Goal: Task Accomplishment & Management: Manage account settings

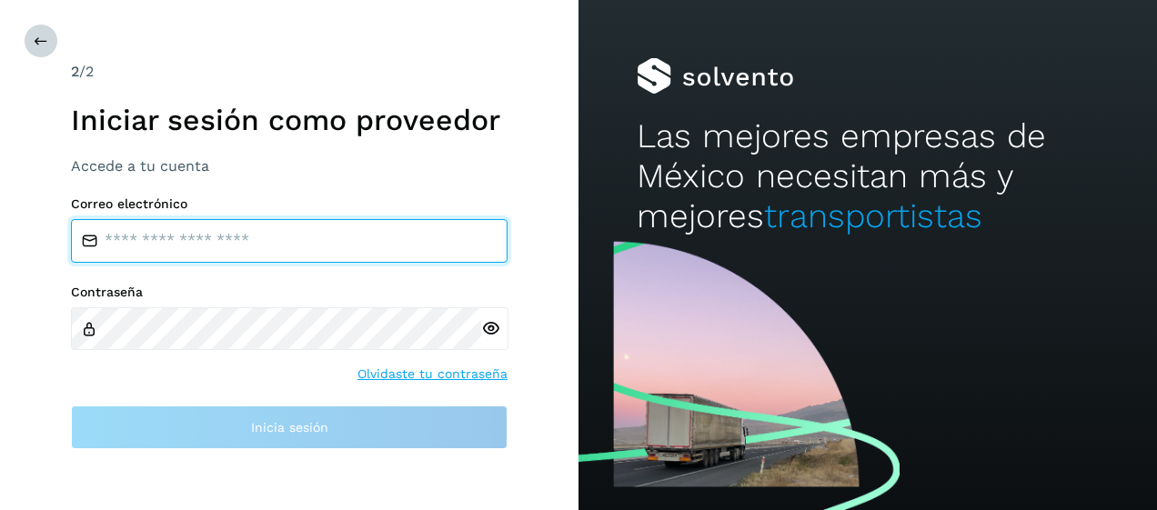
type input "**********"
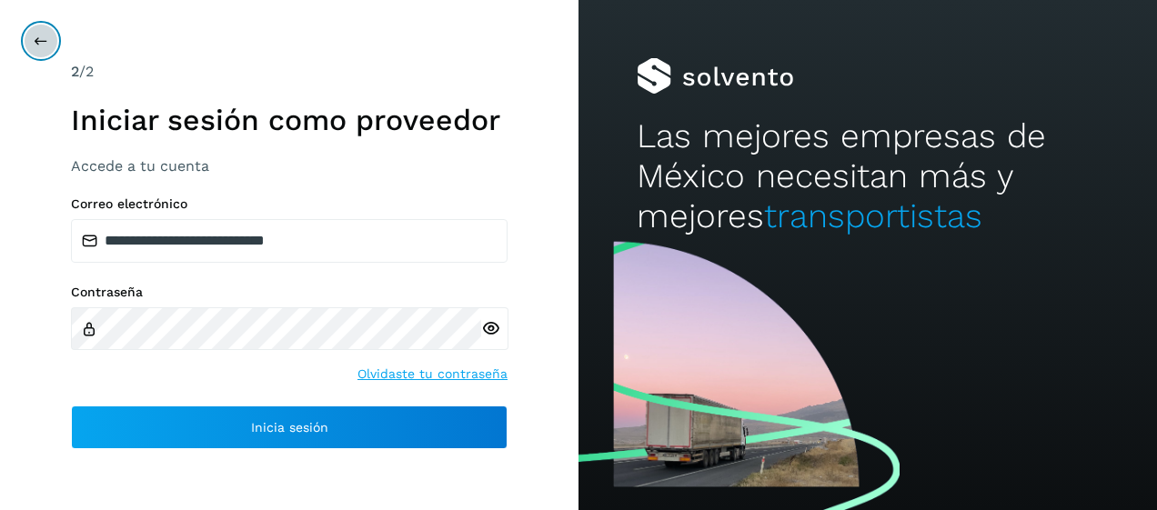
click at [36, 36] on icon at bounding box center [41, 41] width 15 height 15
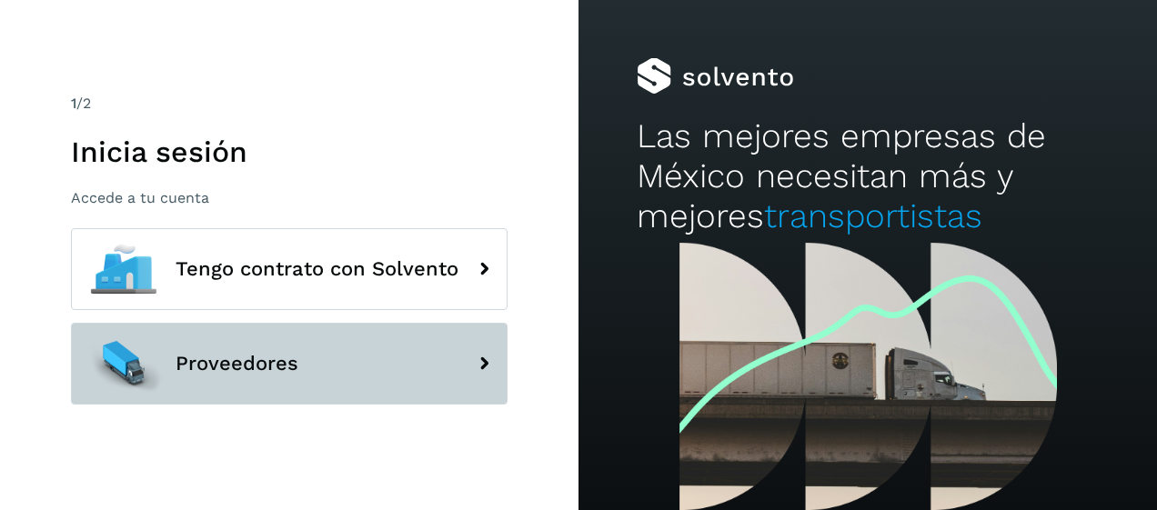
click at [226, 367] on span "Proveedores" at bounding box center [237, 364] width 123 height 22
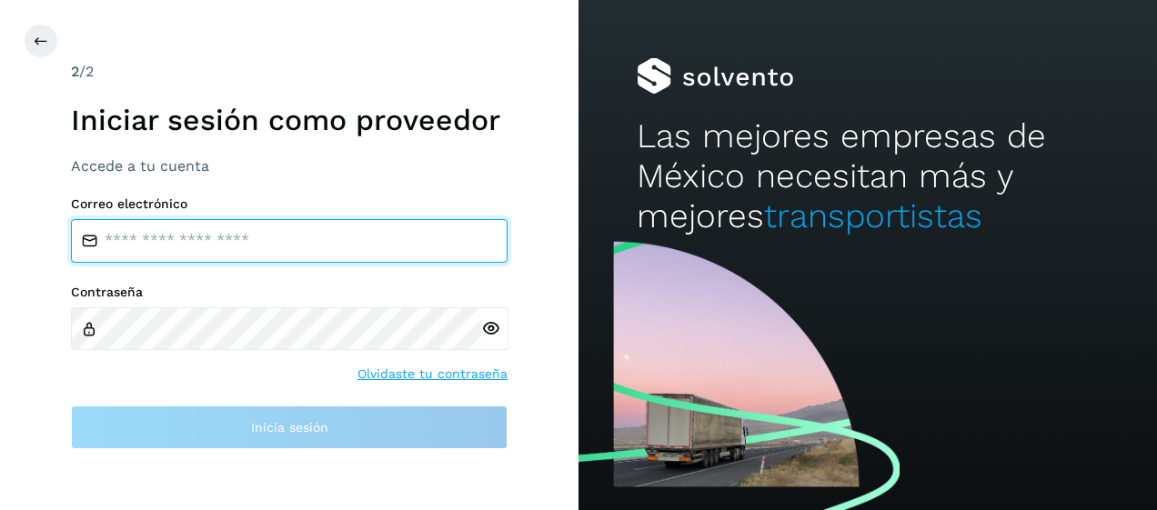
type input "**********"
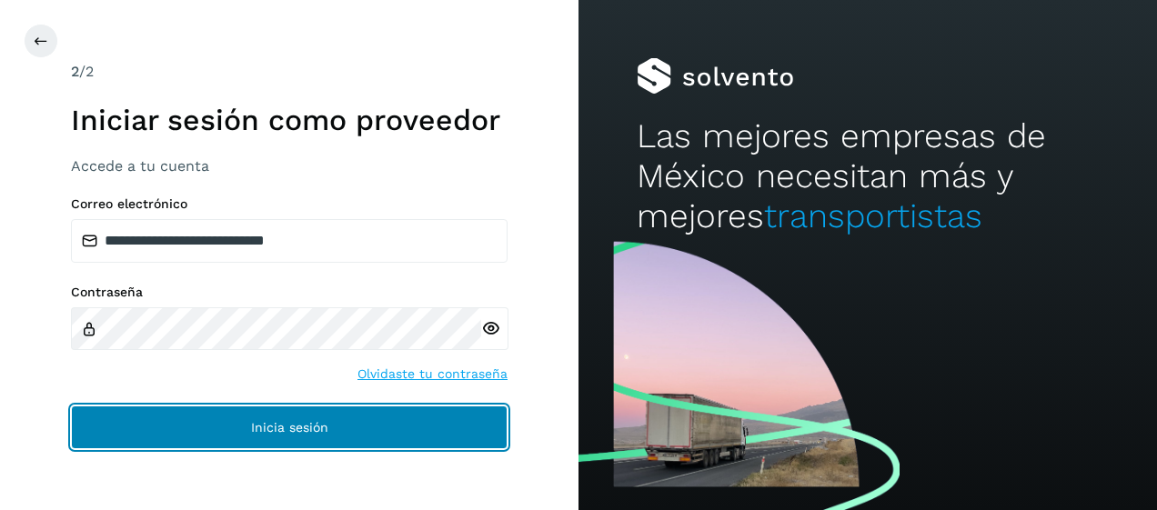
click at [268, 427] on span "Inicia sesión" at bounding box center [289, 427] width 77 height 13
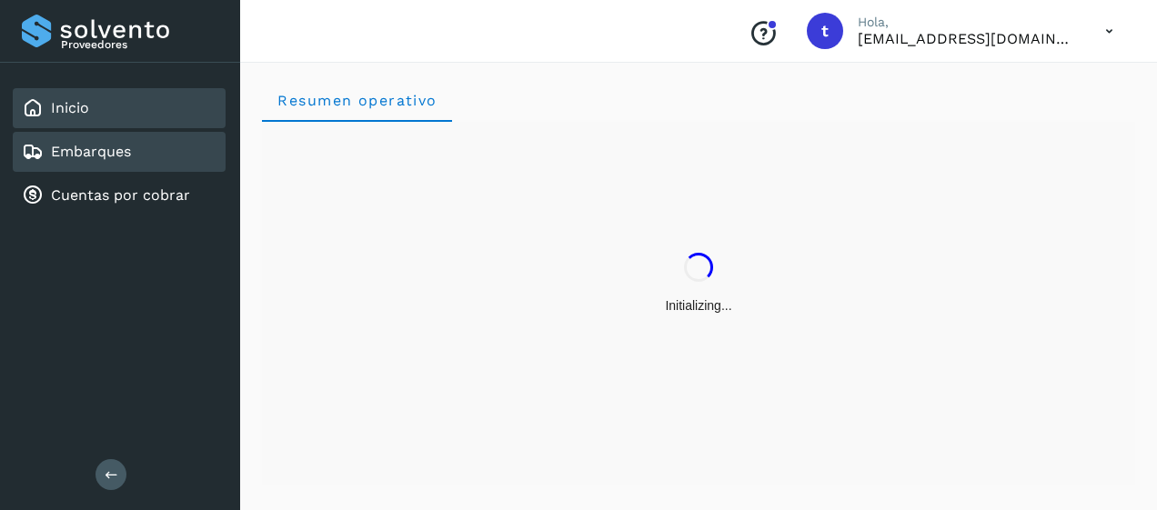
click at [95, 156] on link "Embarques" at bounding box center [91, 151] width 80 height 17
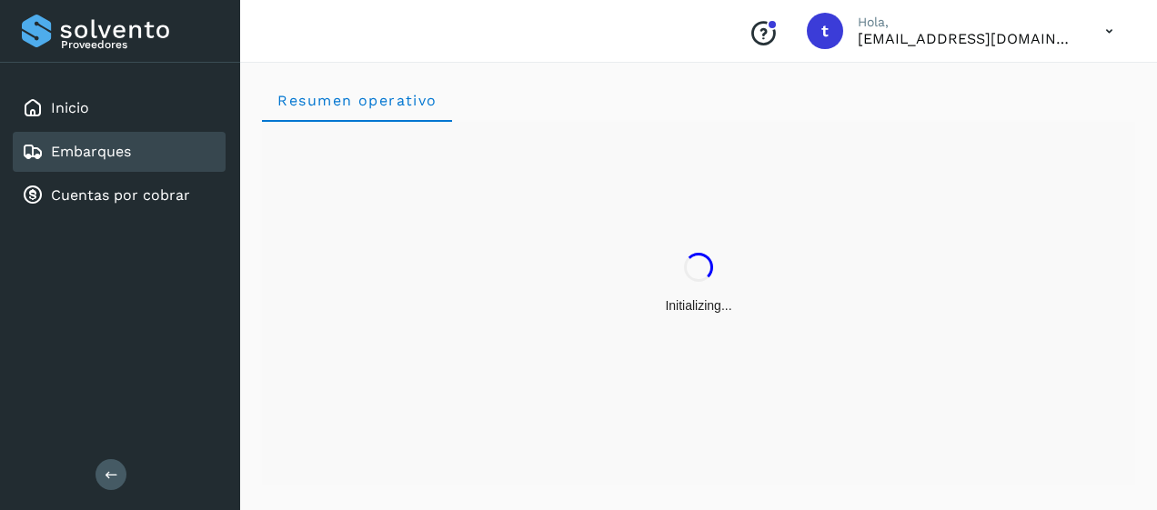
click at [95, 156] on link "Embarques" at bounding box center [91, 151] width 80 height 17
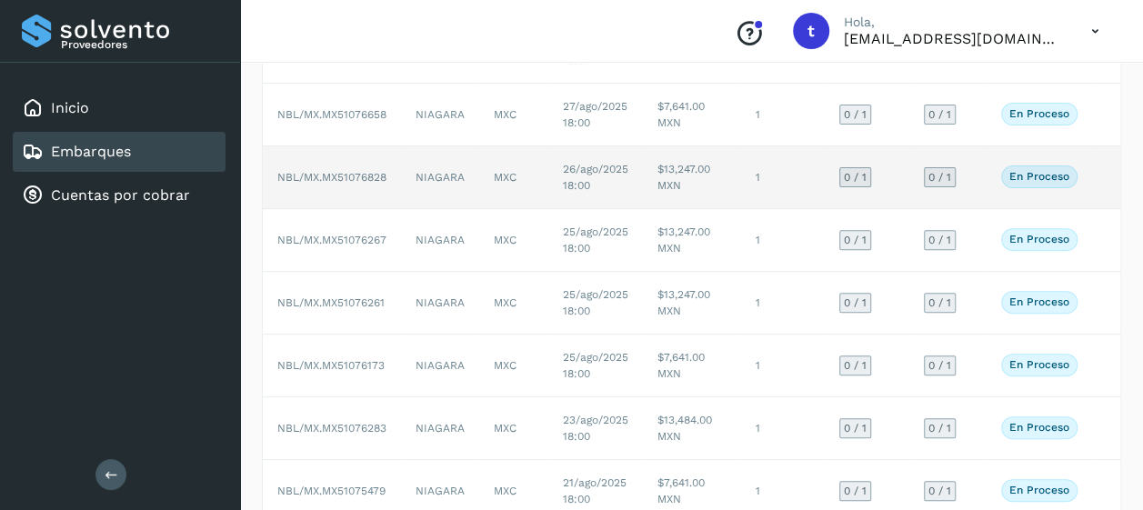
scroll to position [433, 0]
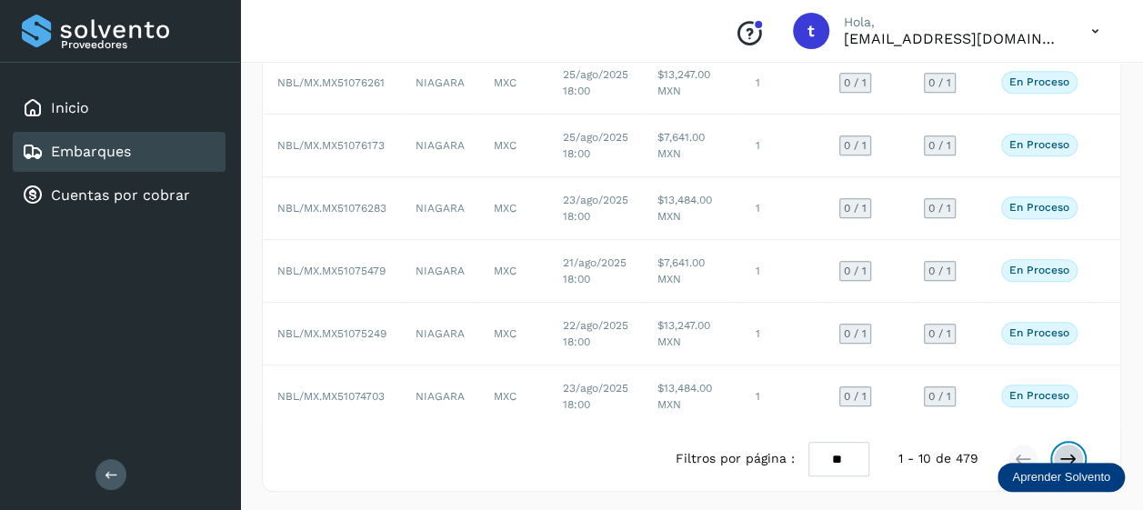
click at [1070, 453] on icon at bounding box center [1069, 459] width 18 height 18
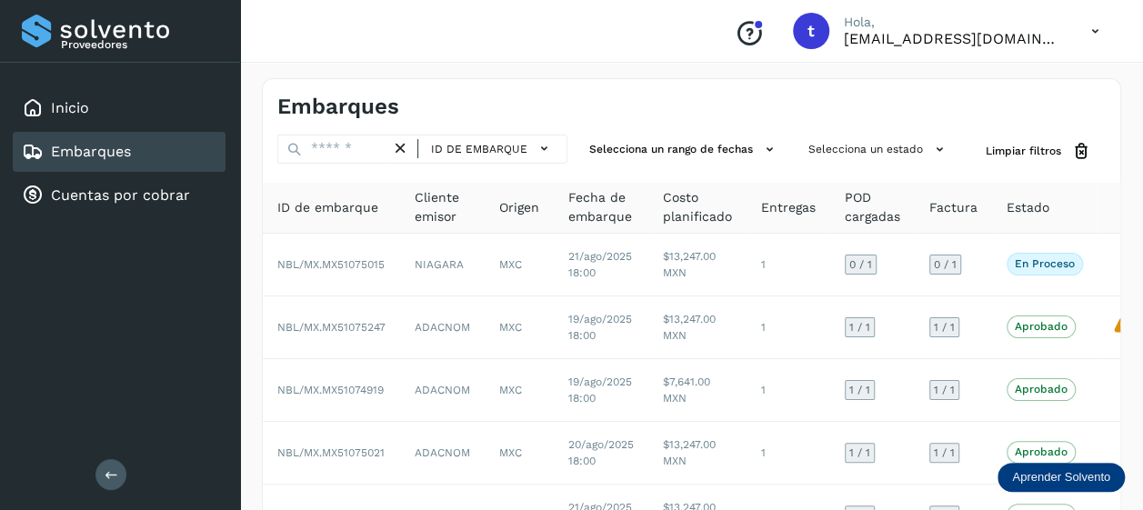
scroll to position [0, 24]
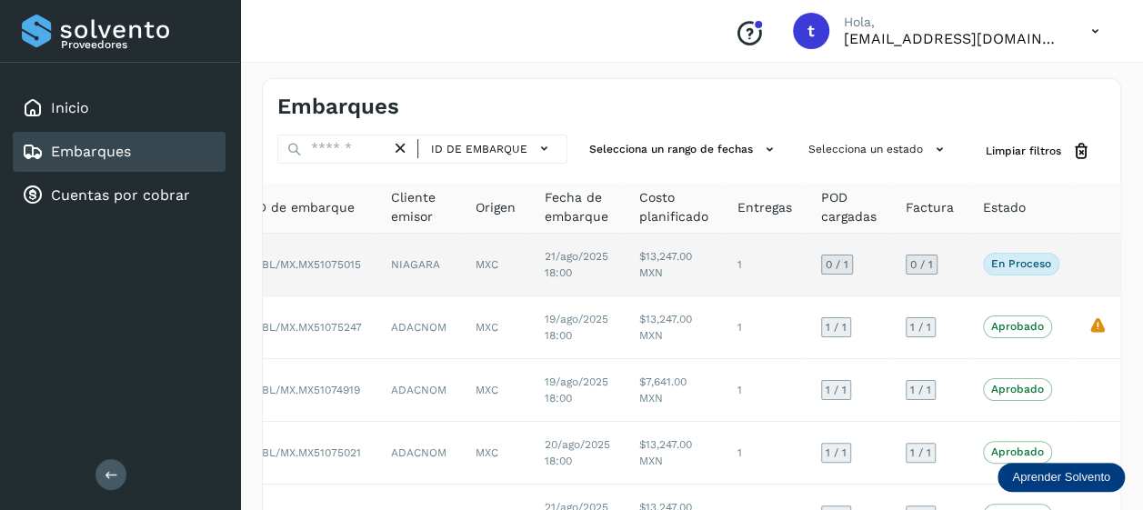
click at [1084, 263] on td at bounding box center [1098, 265] width 48 height 63
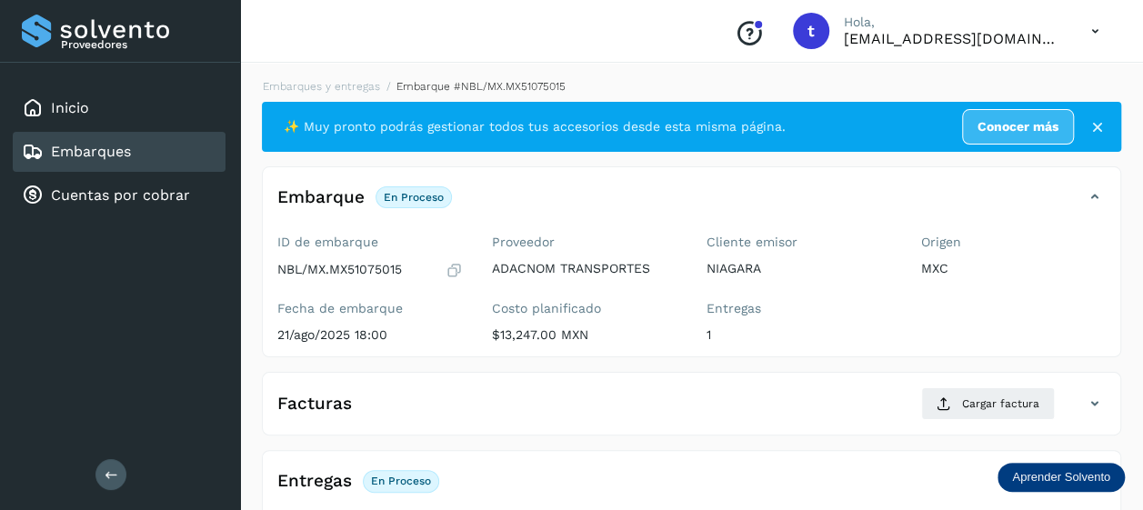
scroll to position [349, 0]
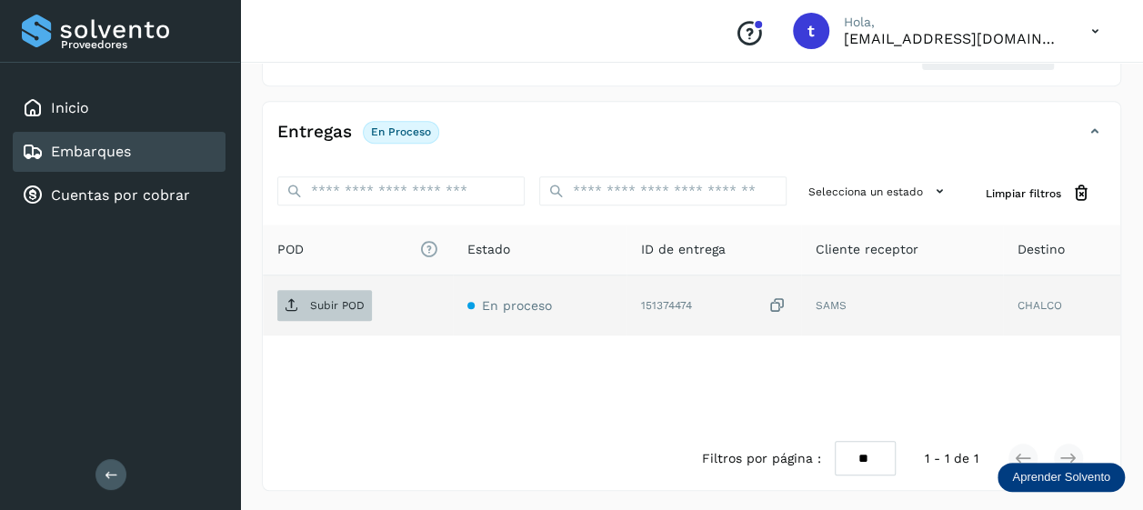
click at [323, 306] on p "Subir POD" at bounding box center [337, 305] width 55 height 13
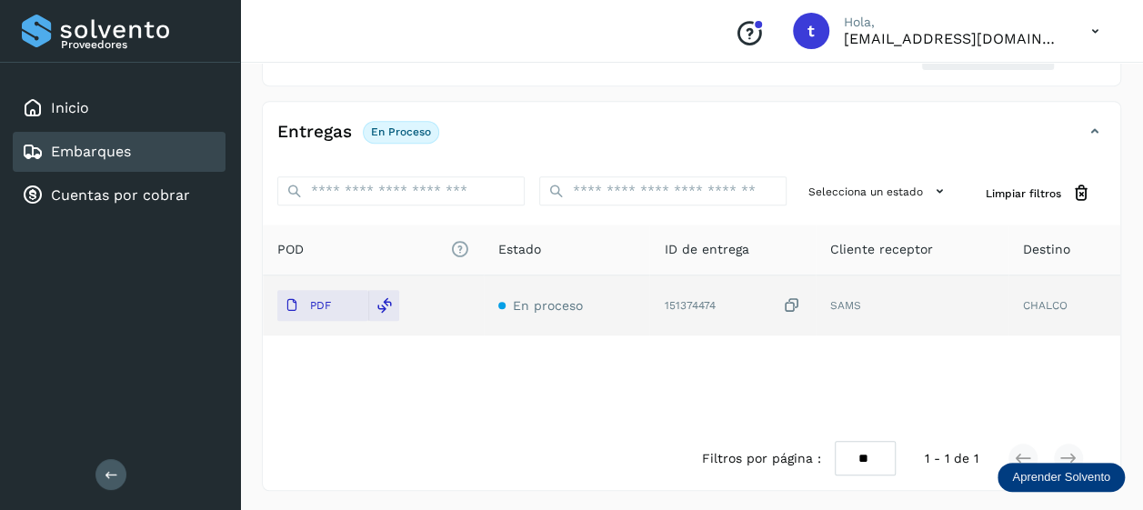
scroll to position [0, 0]
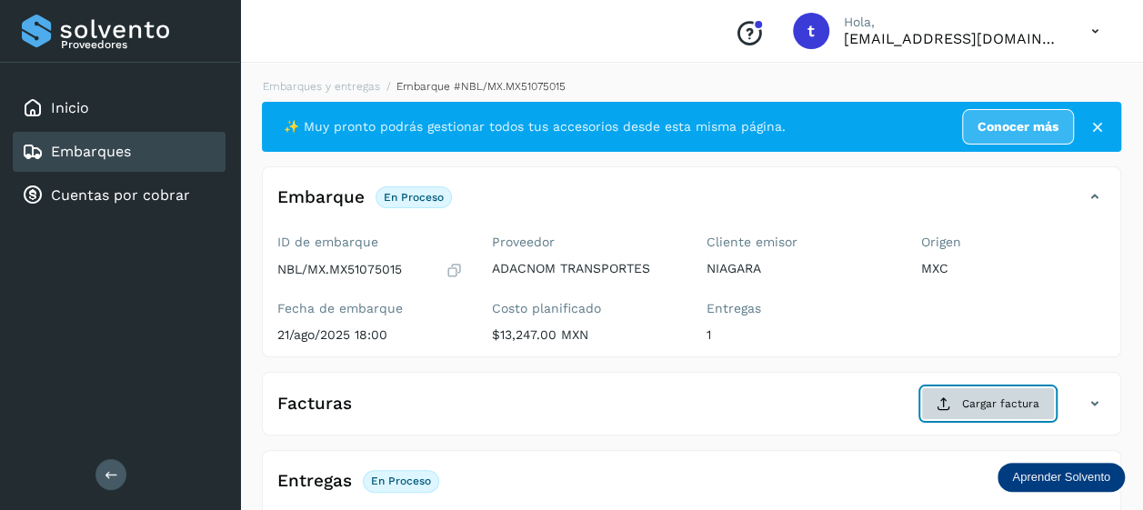
click at [962, 402] on button "Cargar factura" at bounding box center [988, 403] width 134 height 33
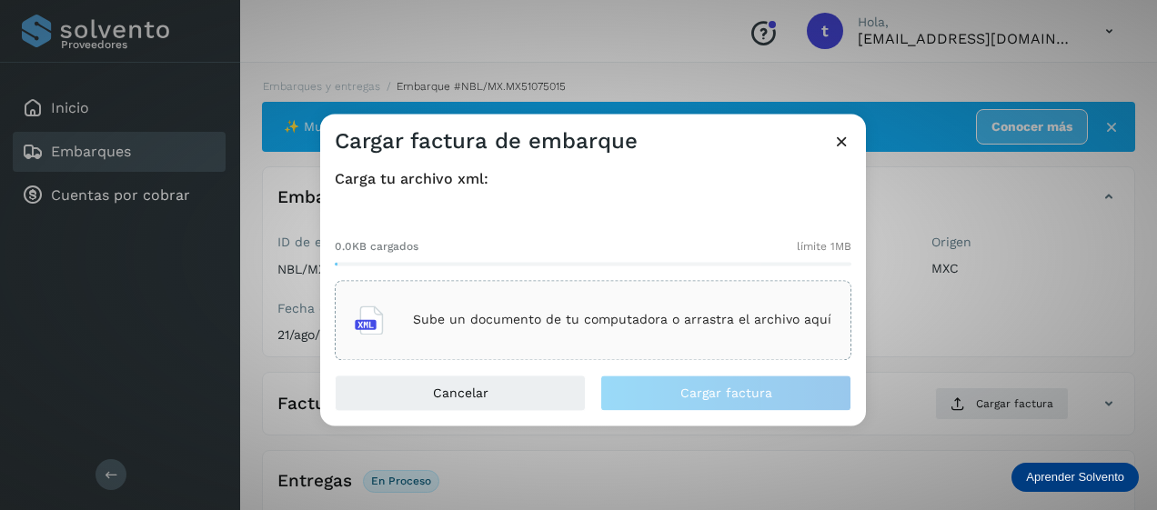
click at [600, 309] on div "Sube un documento de tu computadora o arrastra el archivo aquí" at bounding box center [593, 320] width 477 height 49
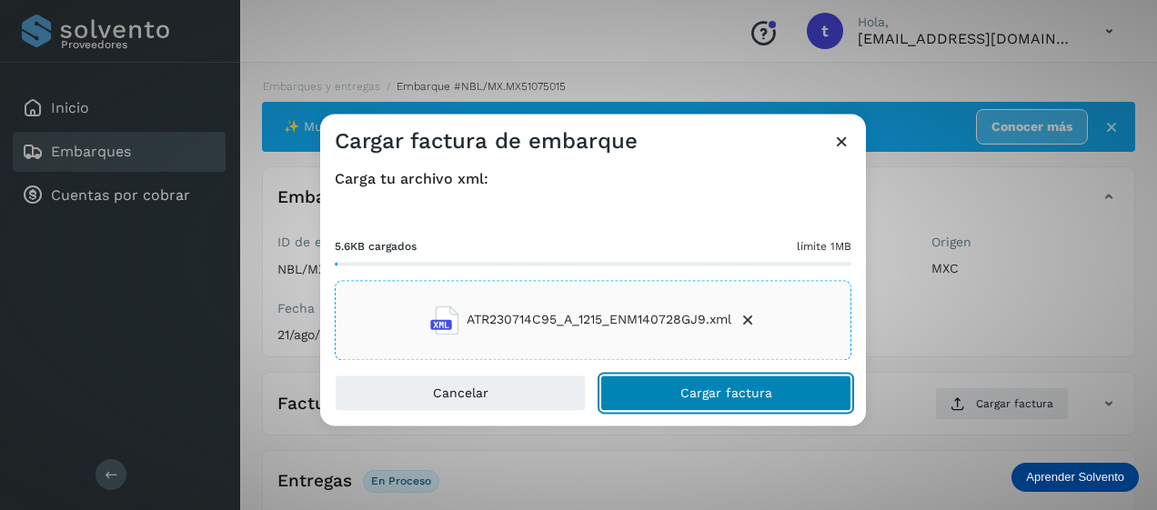
click at [726, 395] on span "Cargar factura" at bounding box center [726, 393] width 92 height 13
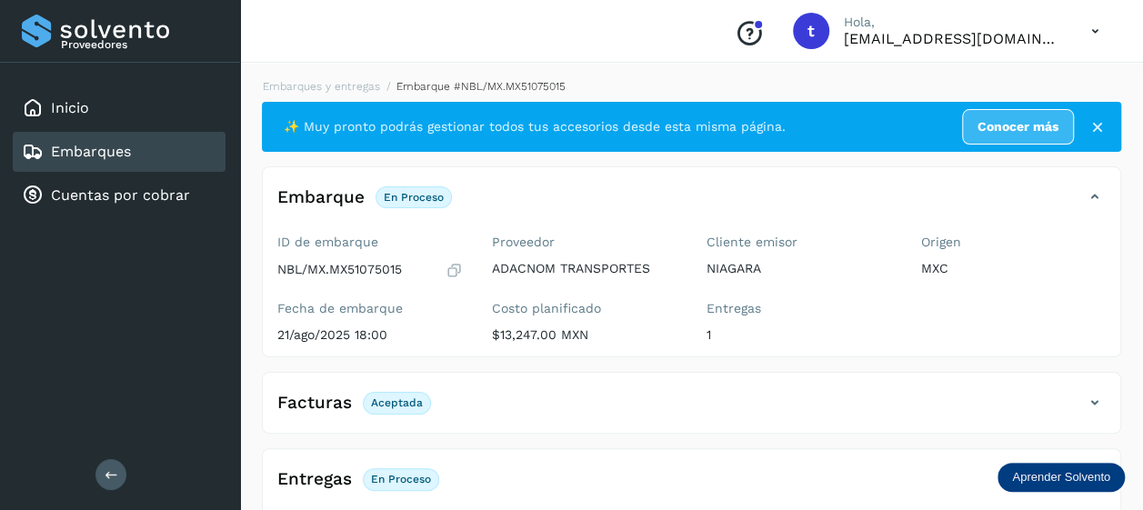
click at [126, 164] on div "Embarques" at bounding box center [119, 152] width 213 height 40
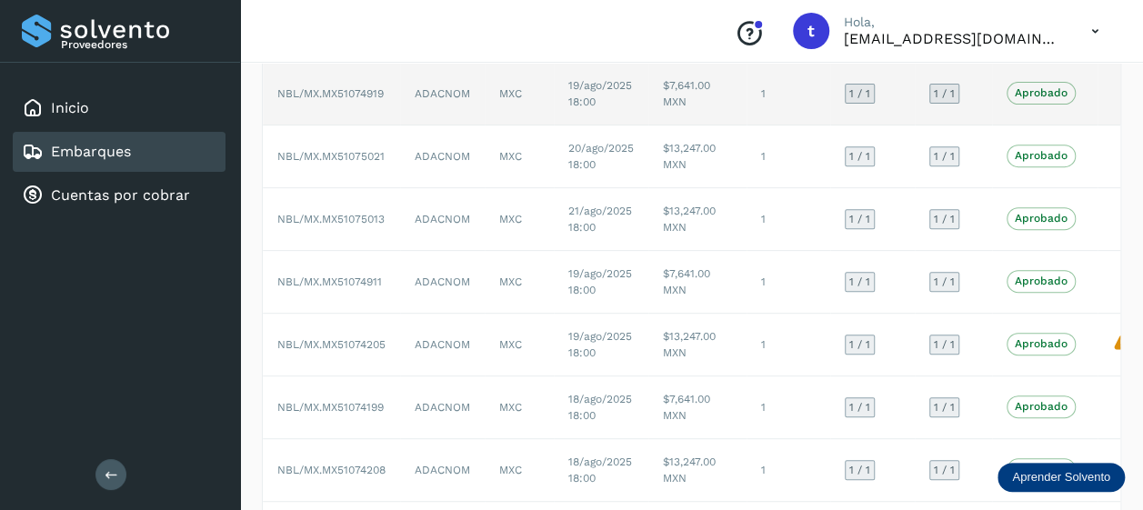
scroll to position [447, 0]
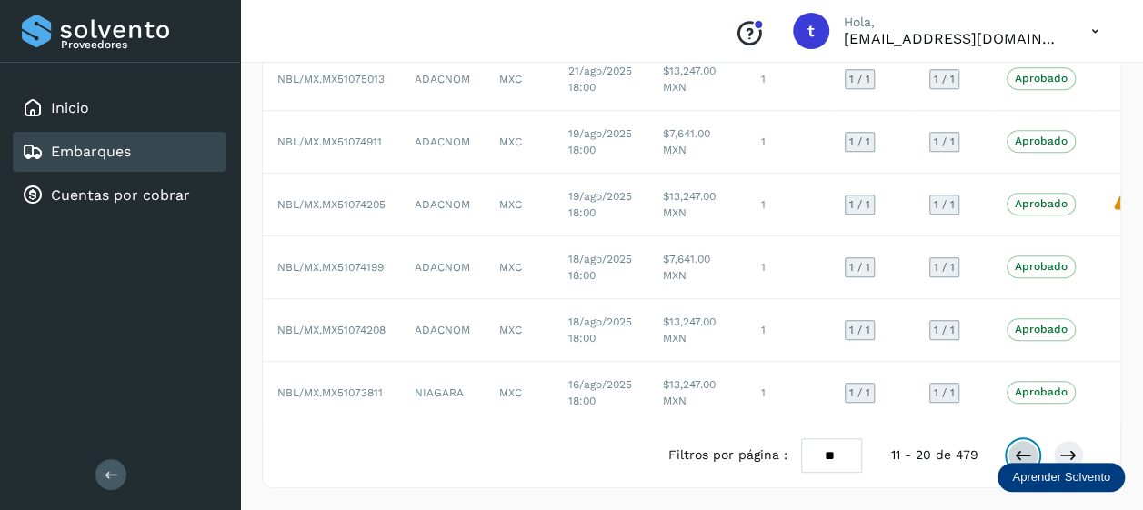
click at [1023, 454] on icon at bounding box center [1023, 456] width 18 height 18
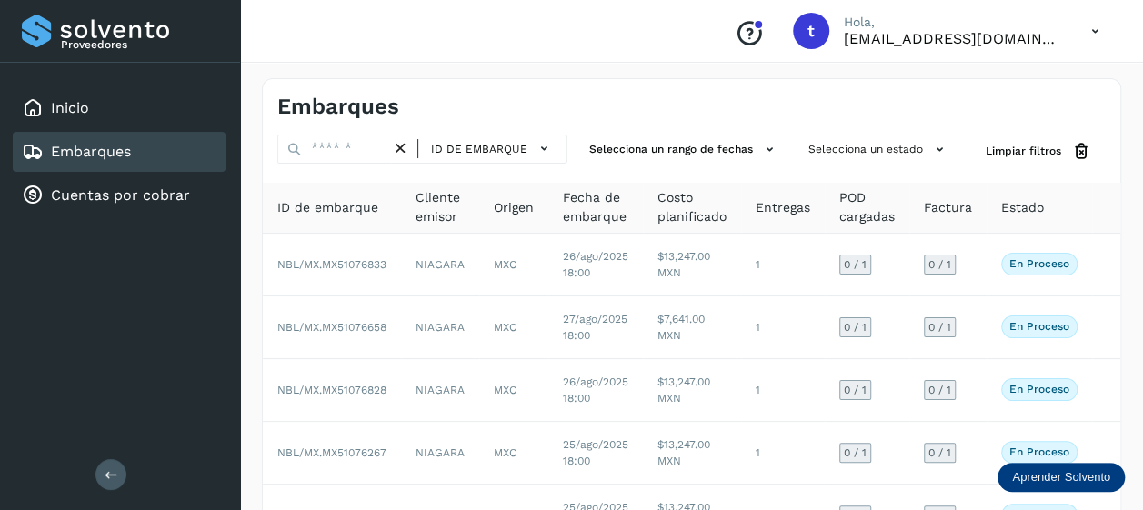
scroll to position [433, 0]
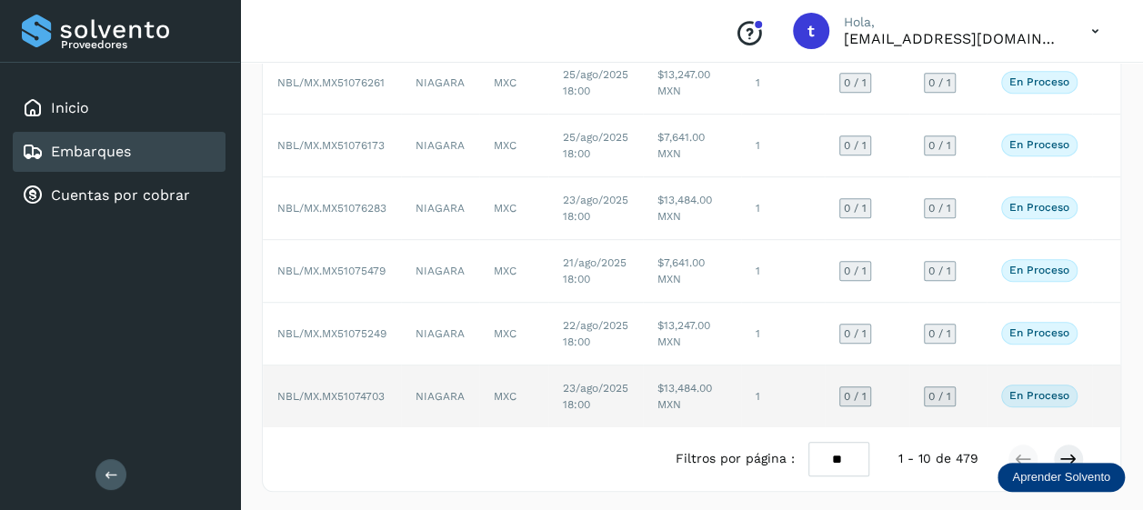
click at [1099, 399] on td at bounding box center [1106, 397] width 29 height 62
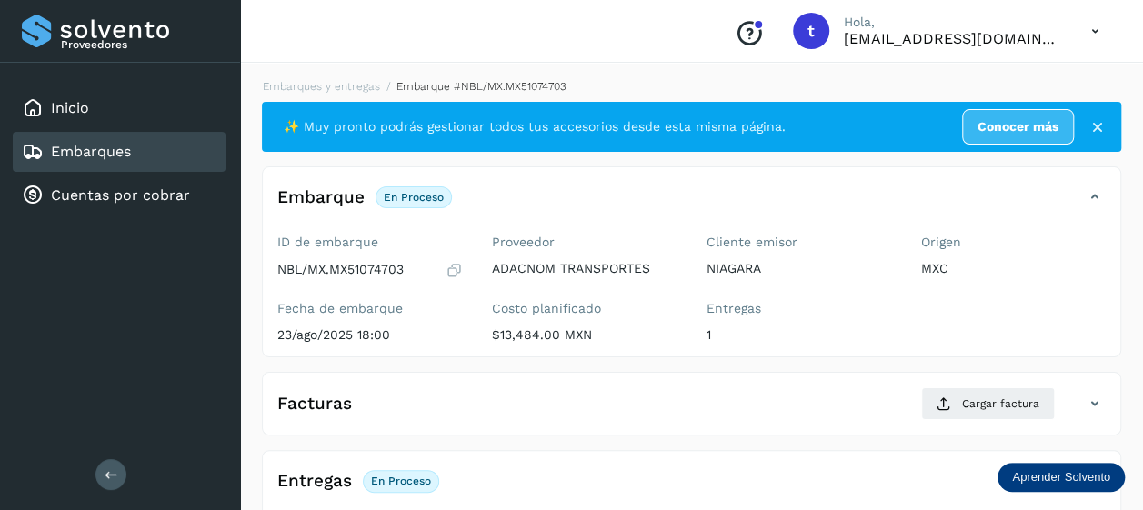
scroll to position [349, 0]
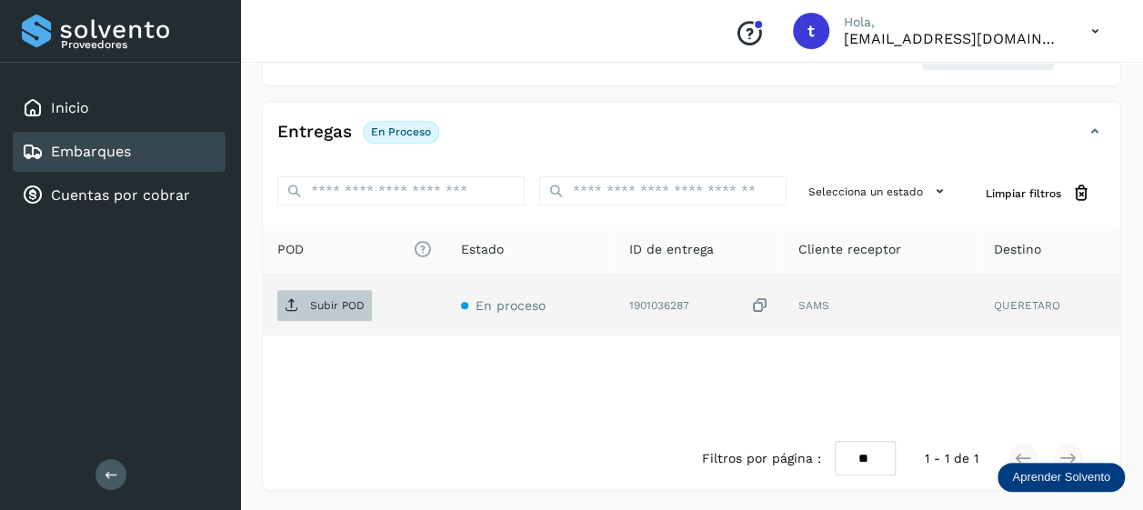
click at [327, 309] on span "Subir POD" at bounding box center [324, 305] width 95 height 29
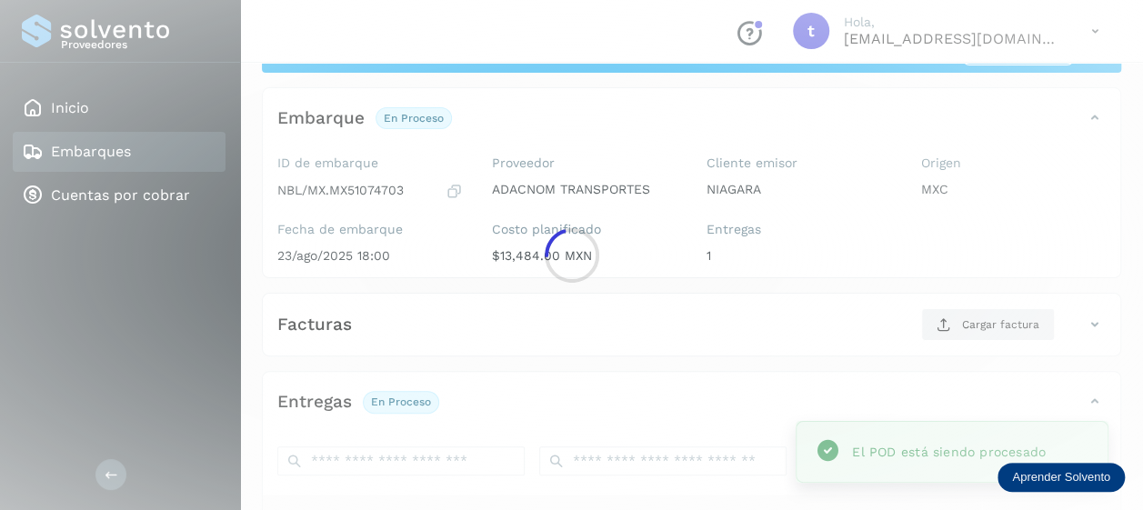
scroll to position [98, 0]
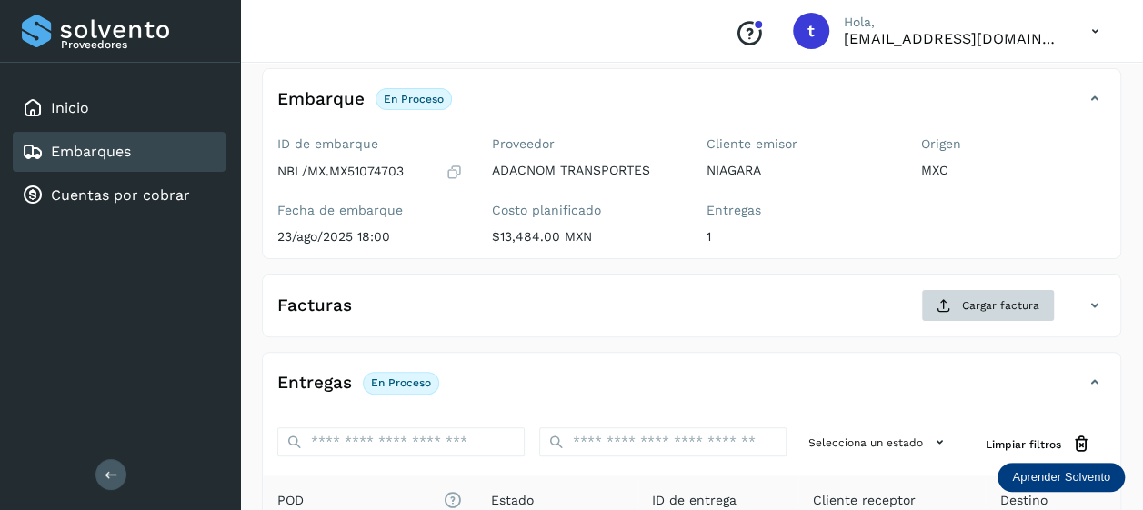
click at [991, 304] on span "Cargar factura" at bounding box center [1000, 305] width 77 height 16
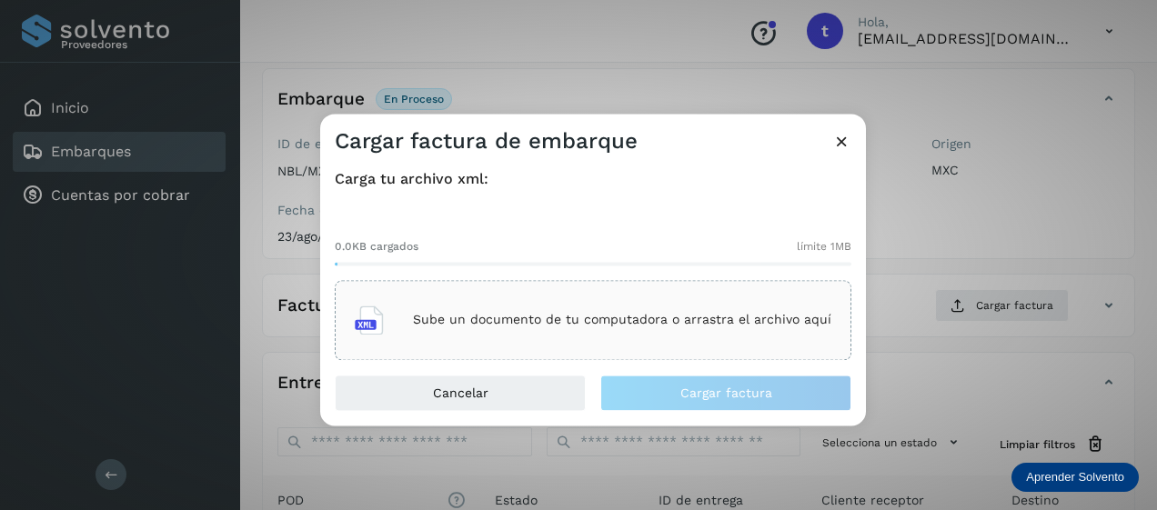
click at [628, 309] on div "Sube un documento de tu computadora o arrastra el archivo aquí" at bounding box center [593, 320] width 477 height 49
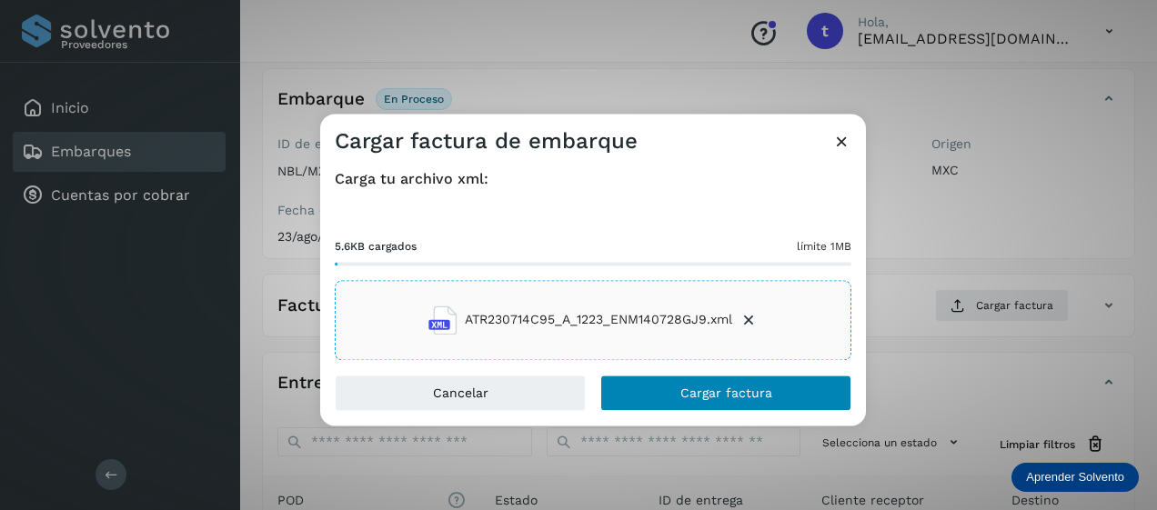
click at [740, 384] on button "Cargar factura" at bounding box center [725, 393] width 251 height 36
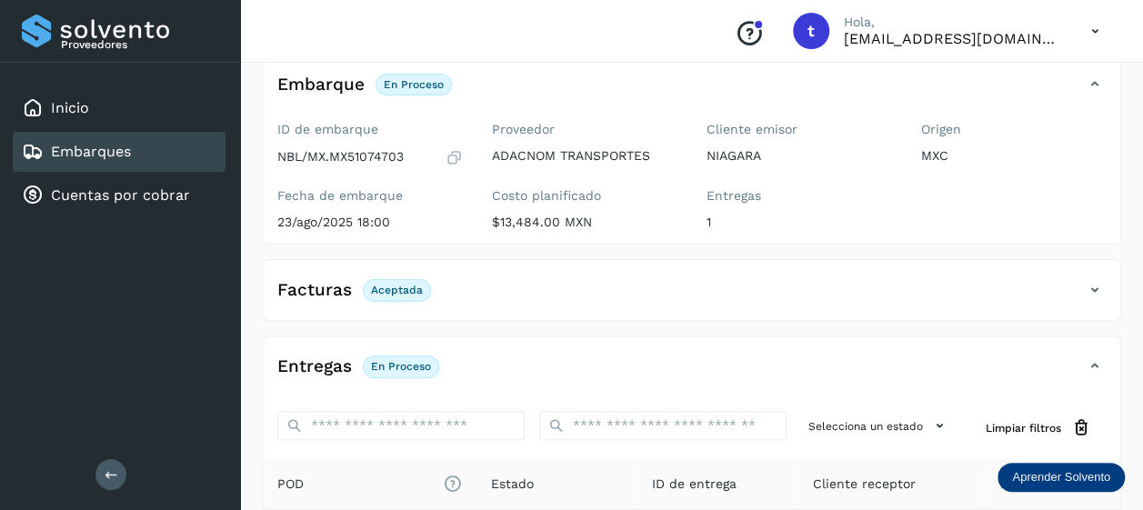
scroll to position [113, 0]
click at [125, 167] on div "Embarques" at bounding box center [119, 152] width 213 height 40
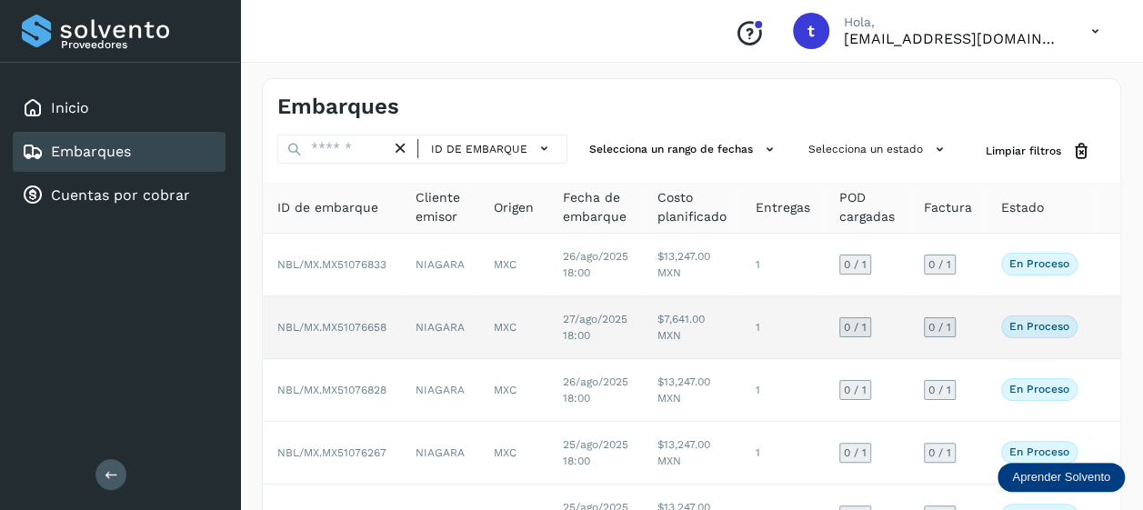
scroll to position [433, 0]
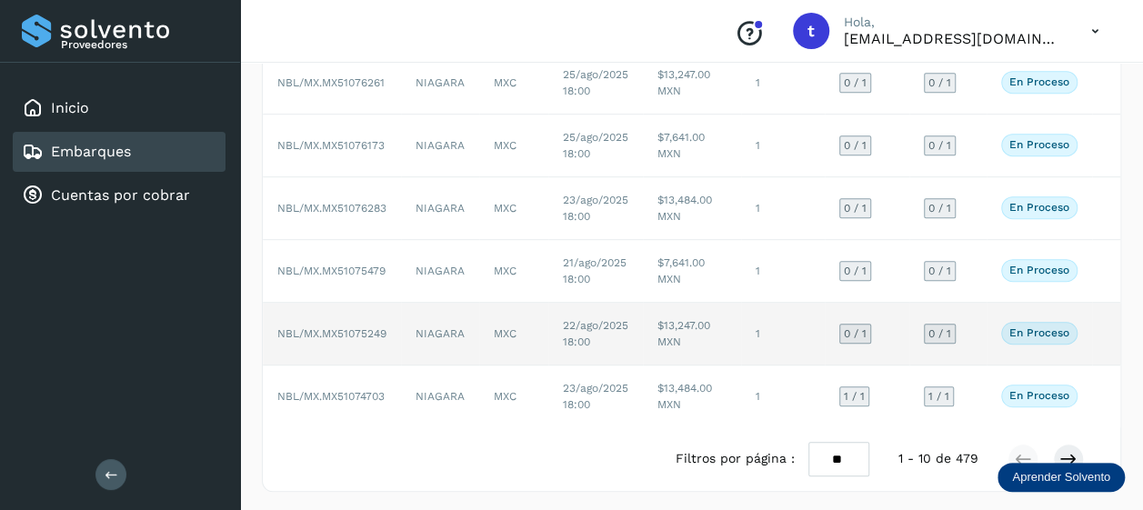
click at [1101, 329] on td at bounding box center [1106, 334] width 29 height 63
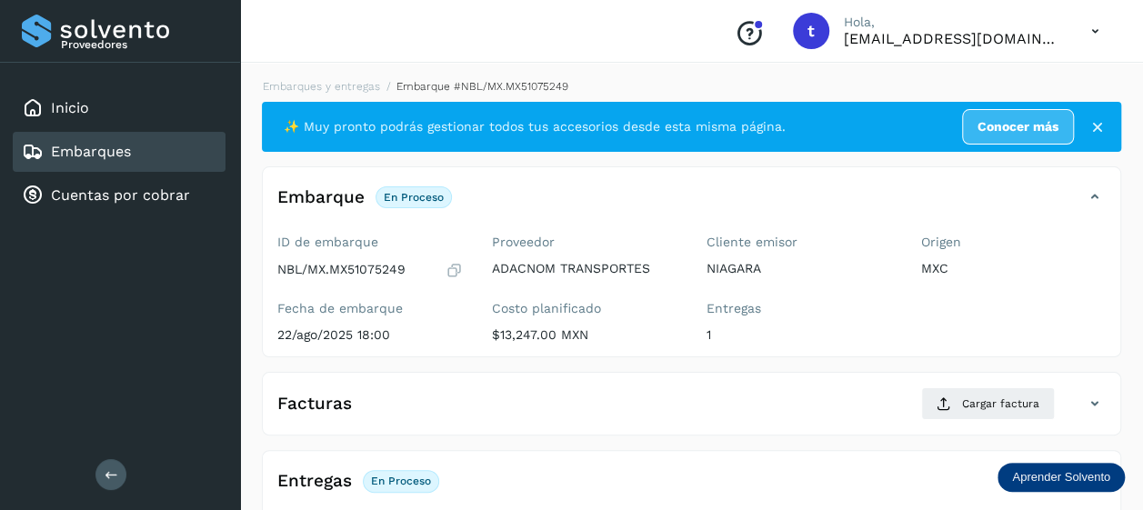
scroll to position [349, 0]
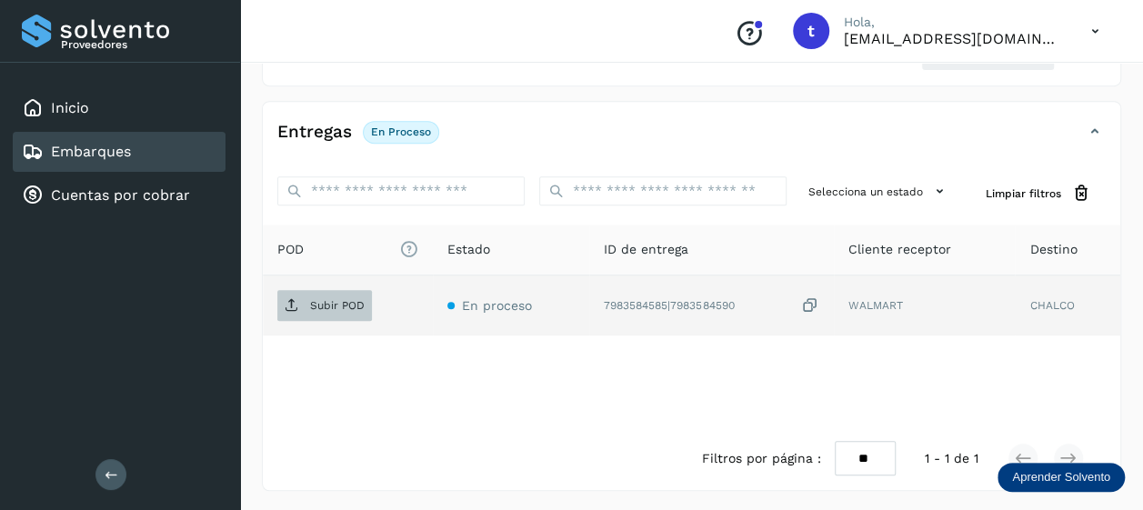
click at [323, 299] on p "Subir POD" at bounding box center [337, 305] width 55 height 13
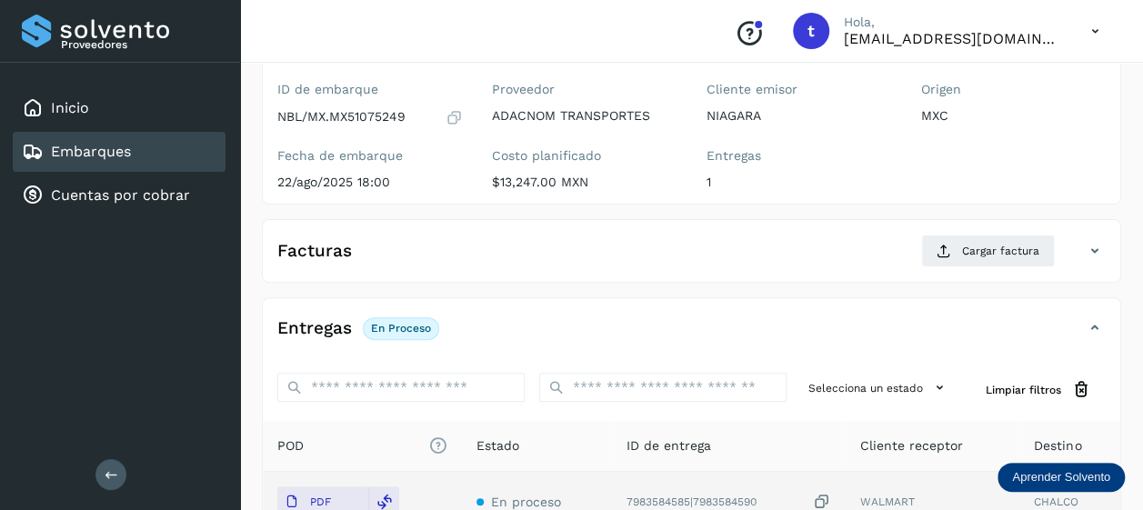
scroll to position [0, 0]
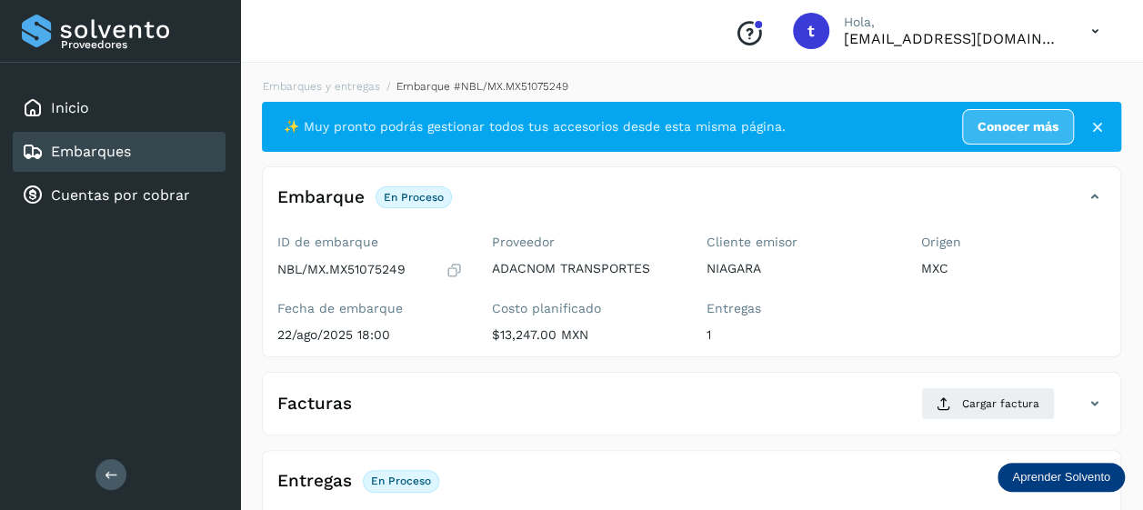
click at [985, 408] on span "Cargar factura" at bounding box center [1000, 404] width 77 height 16
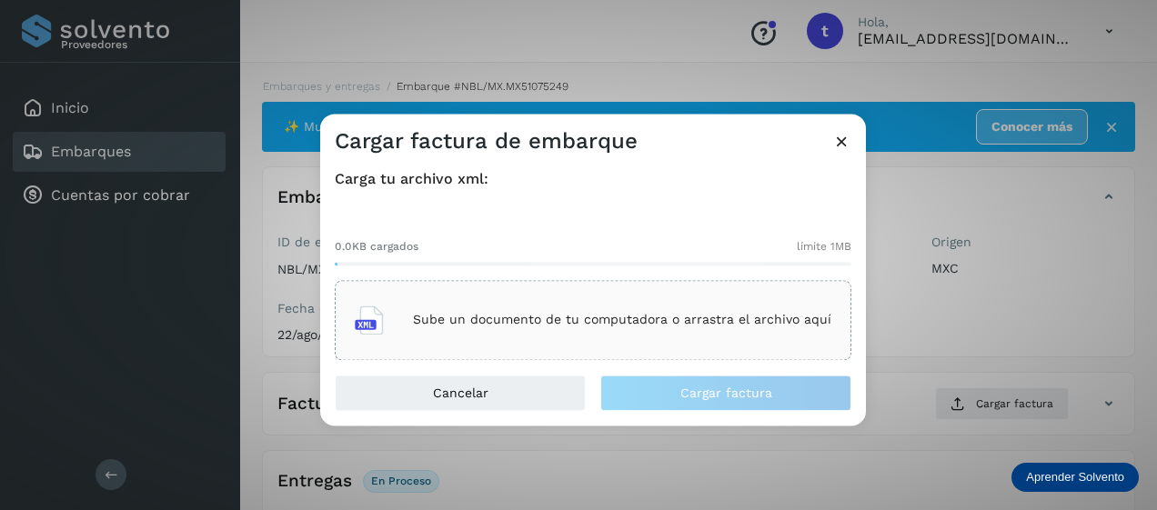
click at [584, 318] on p "Sube un documento de tu computadora o arrastra el archivo aquí" at bounding box center [622, 320] width 418 height 15
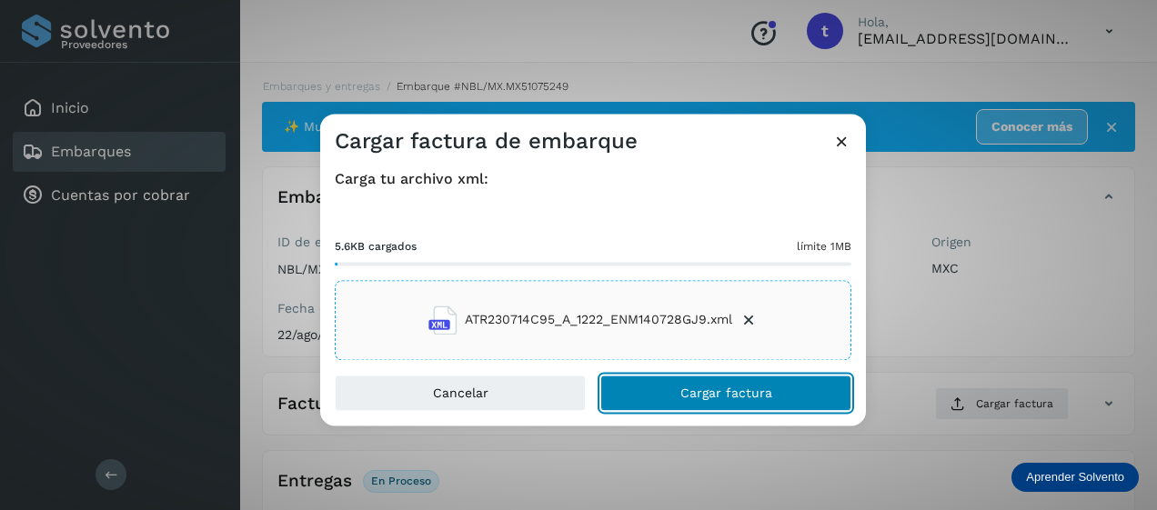
click at [706, 396] on span "Cargar factura" at bounding box center [726, 393] width 92 height 13
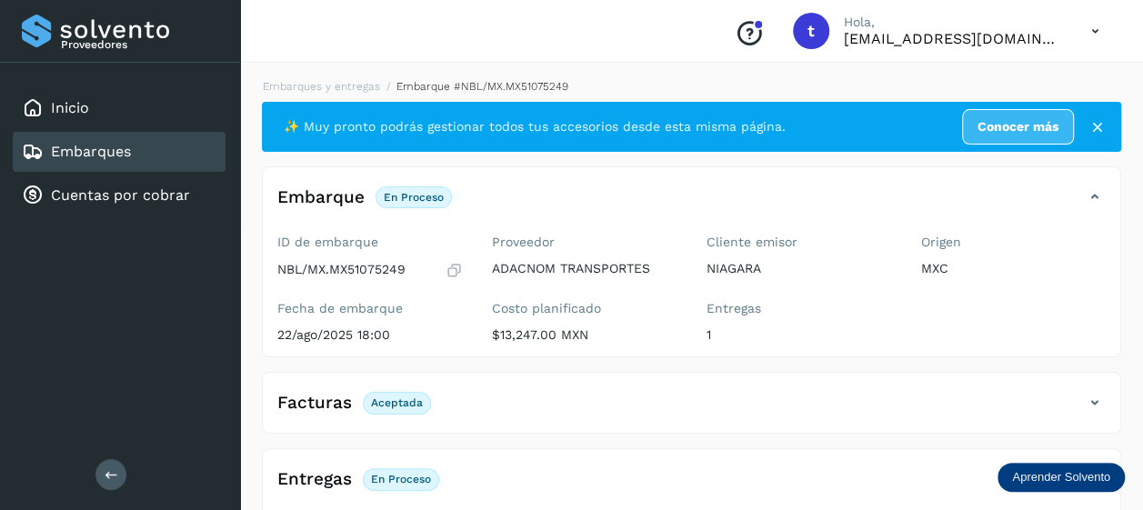
scroll to position [347, 0]
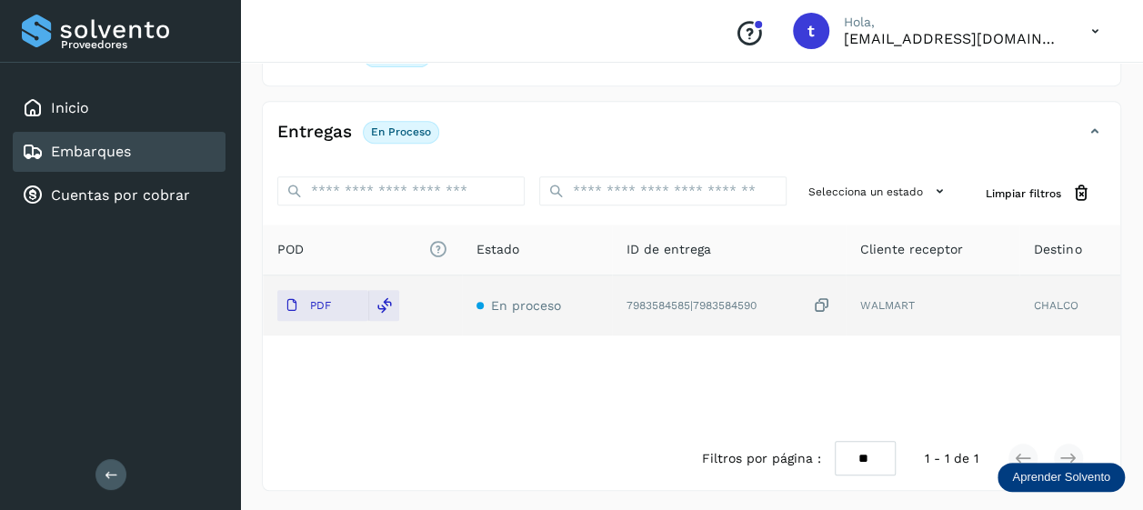
click at [105, 156] on link "Embarques" at bounding box center [91, 151] width 80 height 17
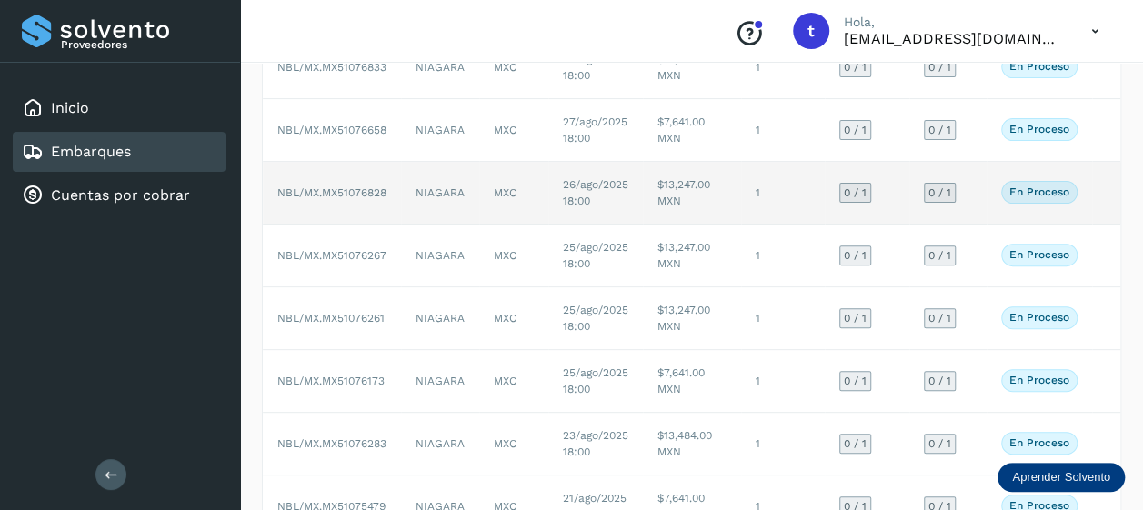
scroll to position [433, 0]
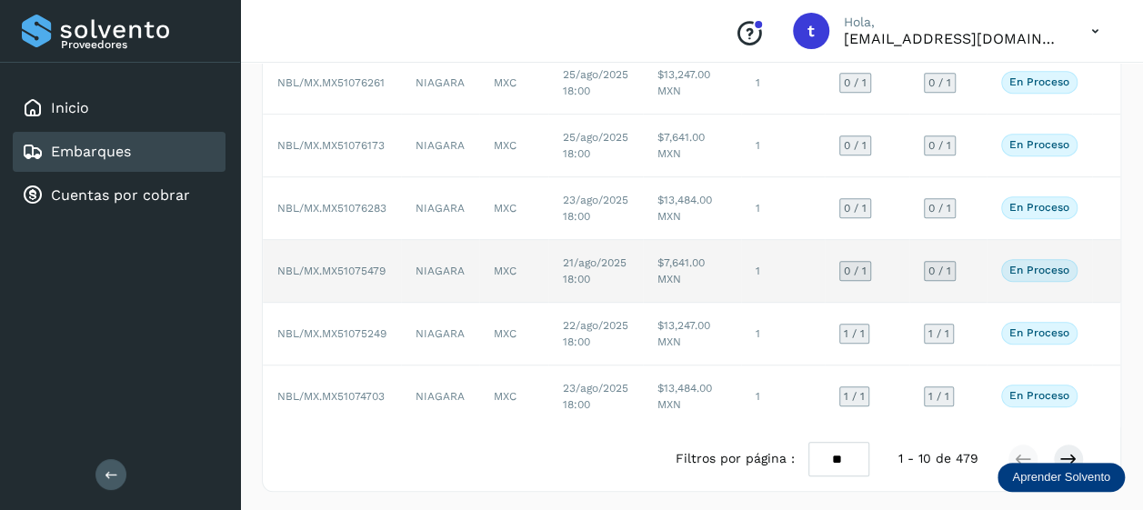
click at [1095, 273] on td at bounding box center [1106, 271] width 29 height 63
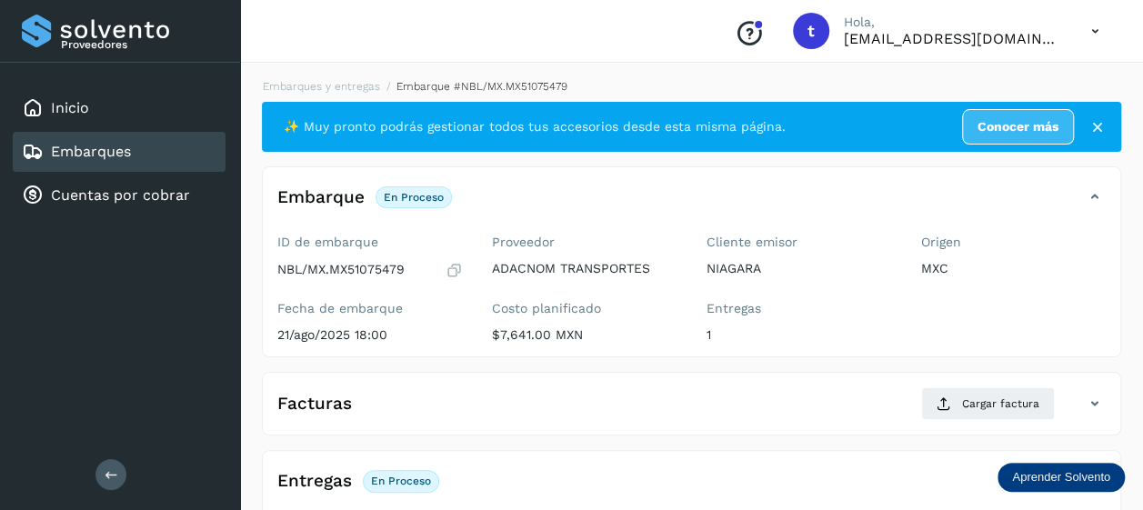
scroll to position [349, 0]
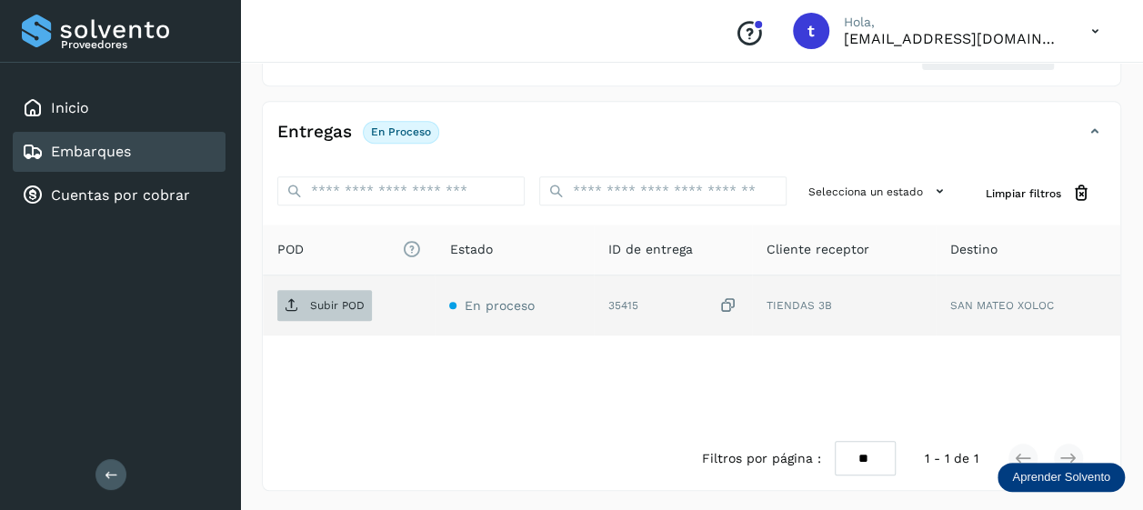
click at [320, 304] on p "Subir POD" at bounding box center [337, 305] width 55 height 13
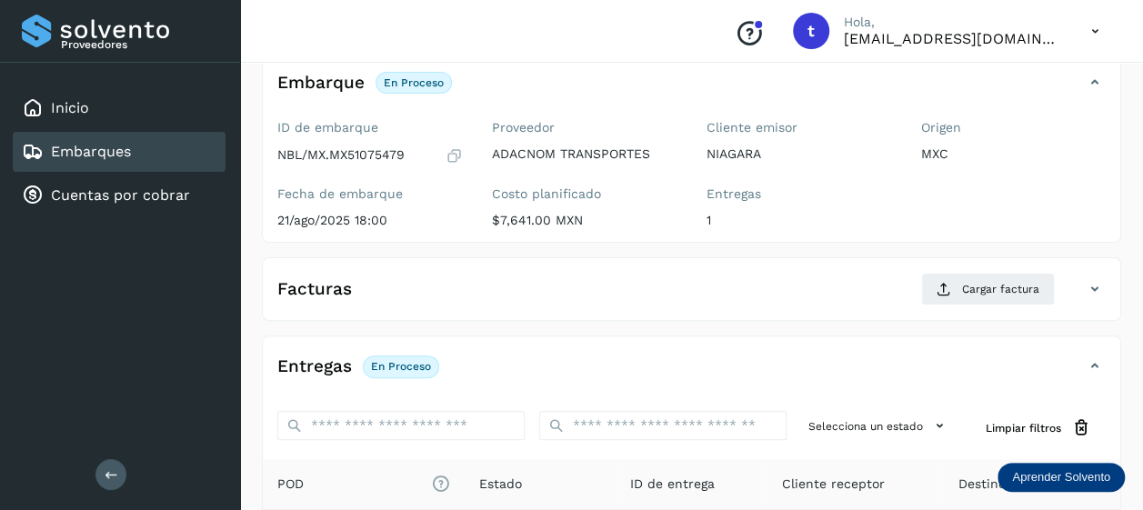
scroll to position [0, 0]
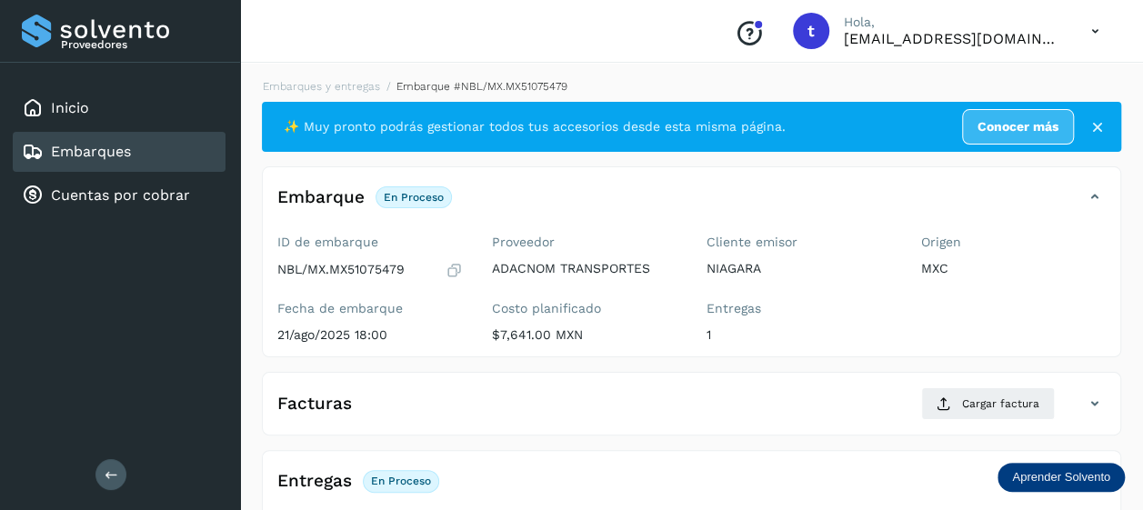
click at [988, 402] on span "Cargar factura" at bounding box center [1000, 404] width 77 height 16
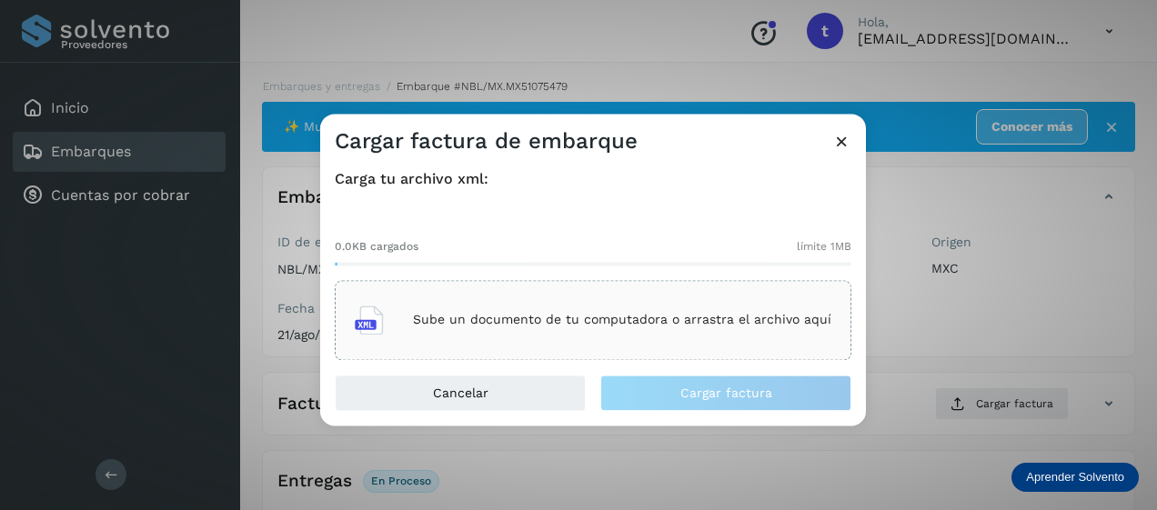
click at [629, 313] on p "Sube un documento de tu computadora o arrastra el archivo aquí" at bounding box center [622, 320] width 418 height 15
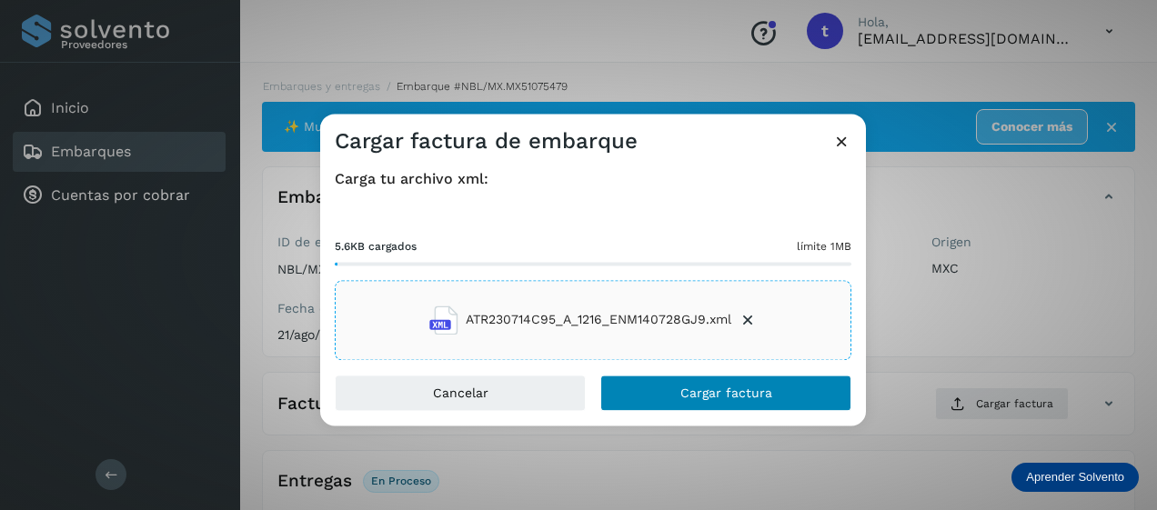
click at [719, 393] on span "Cargar factura" at bounding box center [726, 393] width 92 height 13
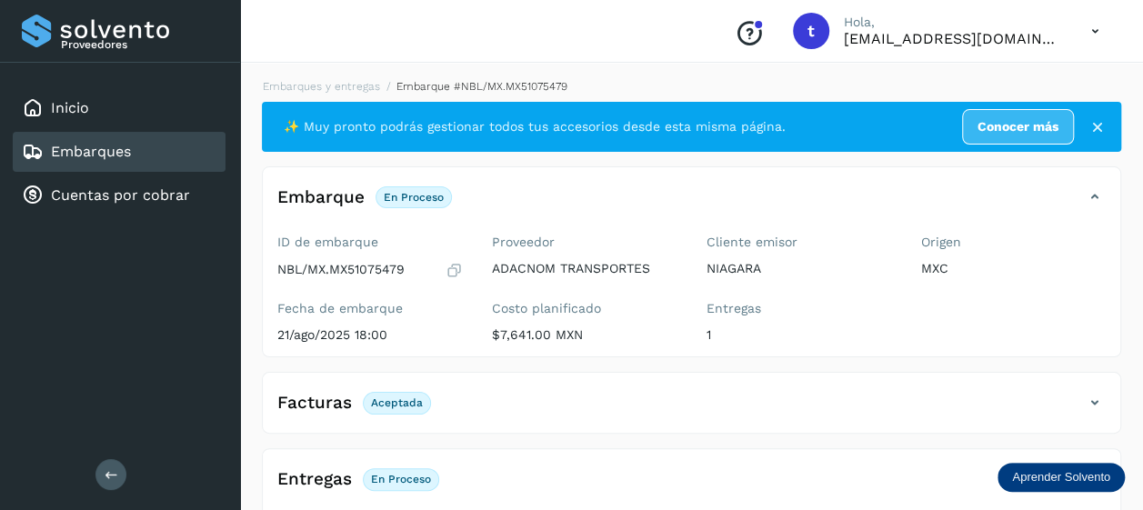
click at [99, 153] on link "Embarques" at bounding box center [91, 151] width 80 height 17
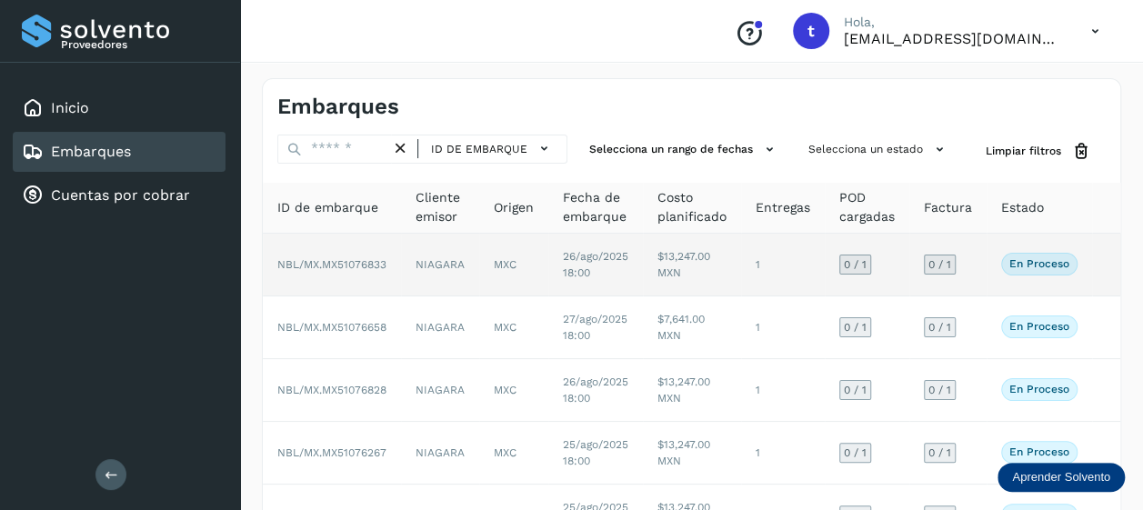
scroll to position [433, 0]
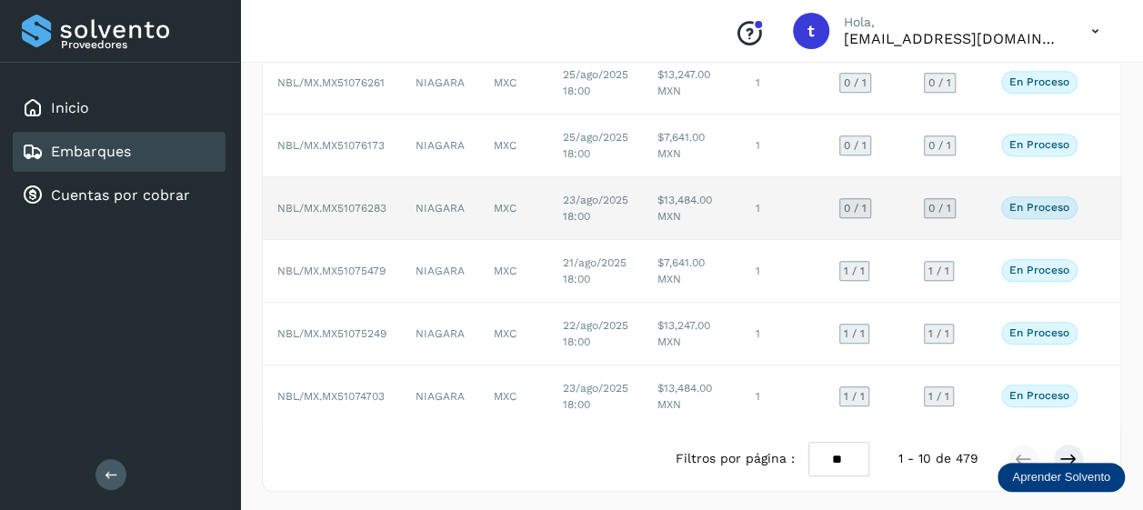
click at [1100, 210] on td at bounding box center [1106, 208] width 29 height 63
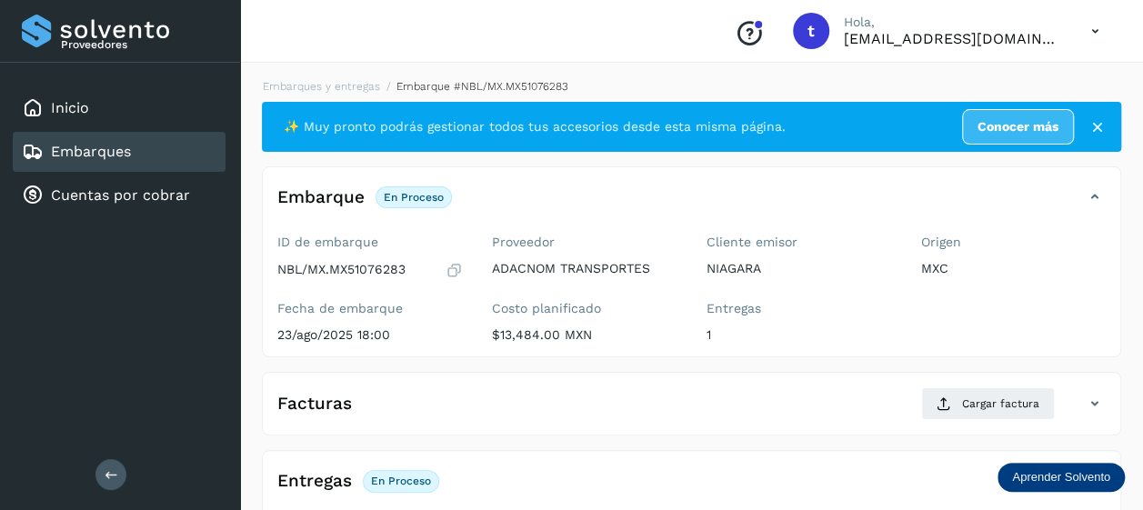
scroll to position [349, 0]
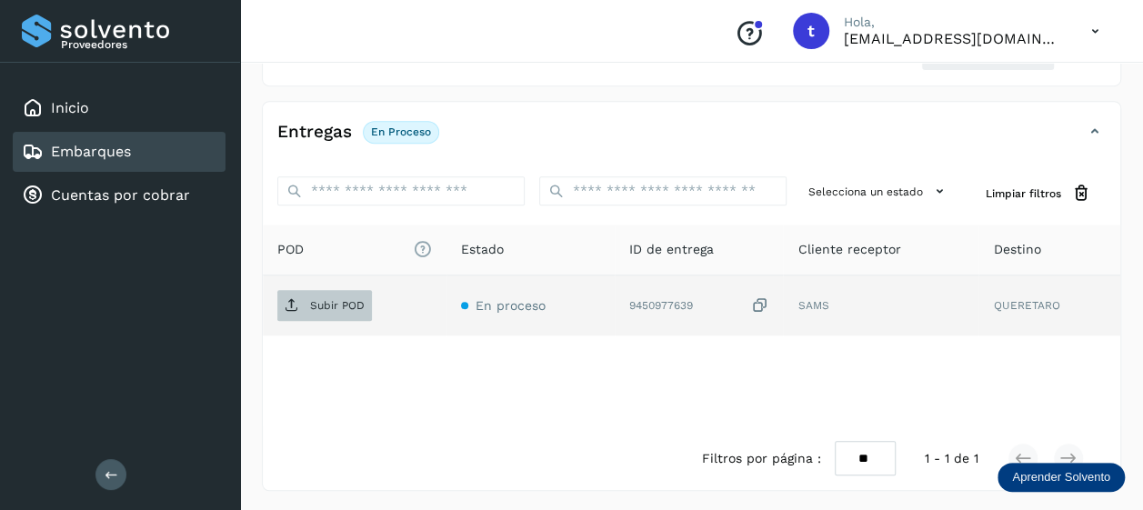
click at [321, 306] on p "Subir POD" at bounding box center [337, 305] width 55 height 13
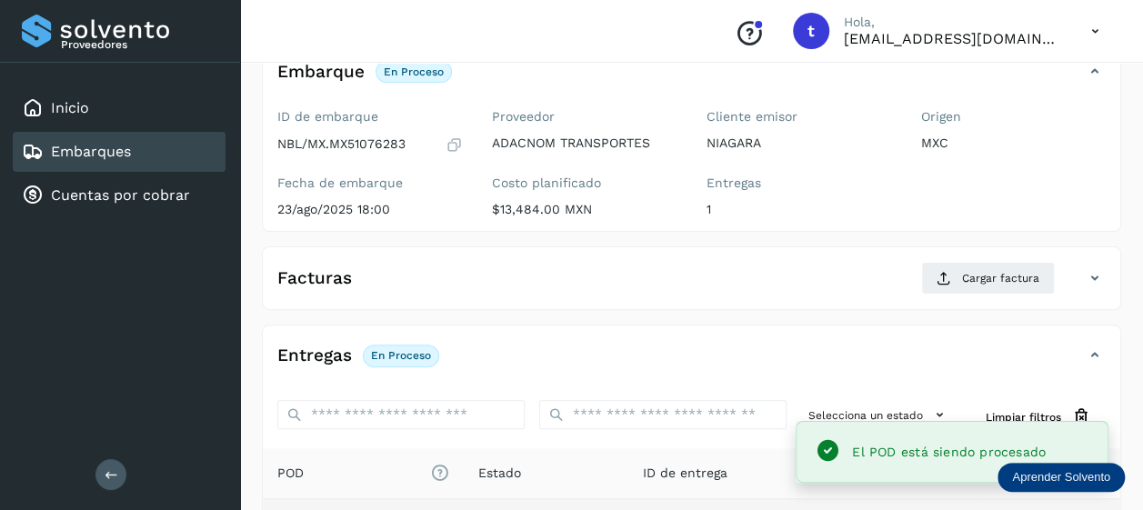
scroll to position [0, 0]
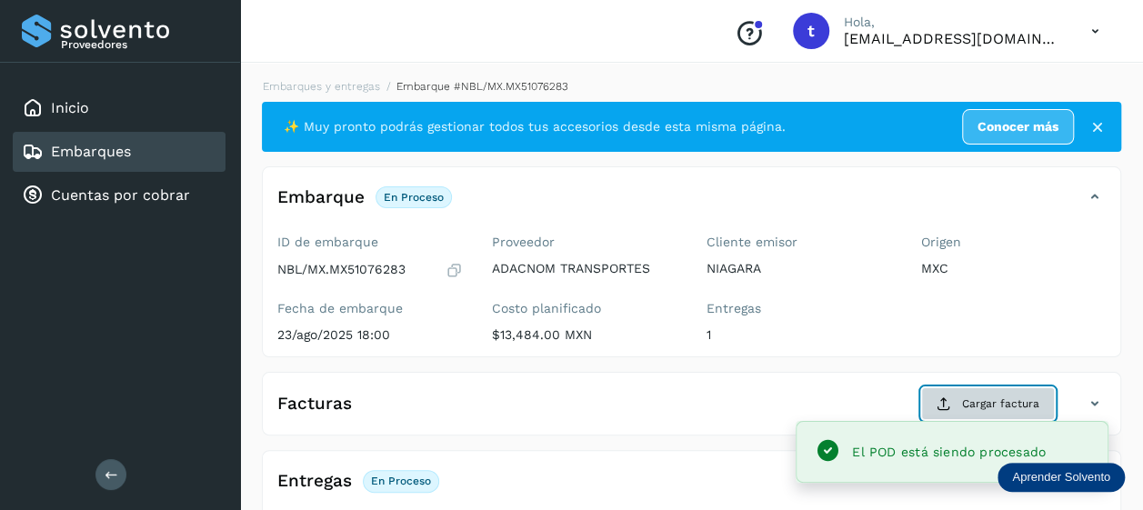
click at [997, 400] on span "Cargar factura" at bounding box center [1000, 404] width 77 height 16
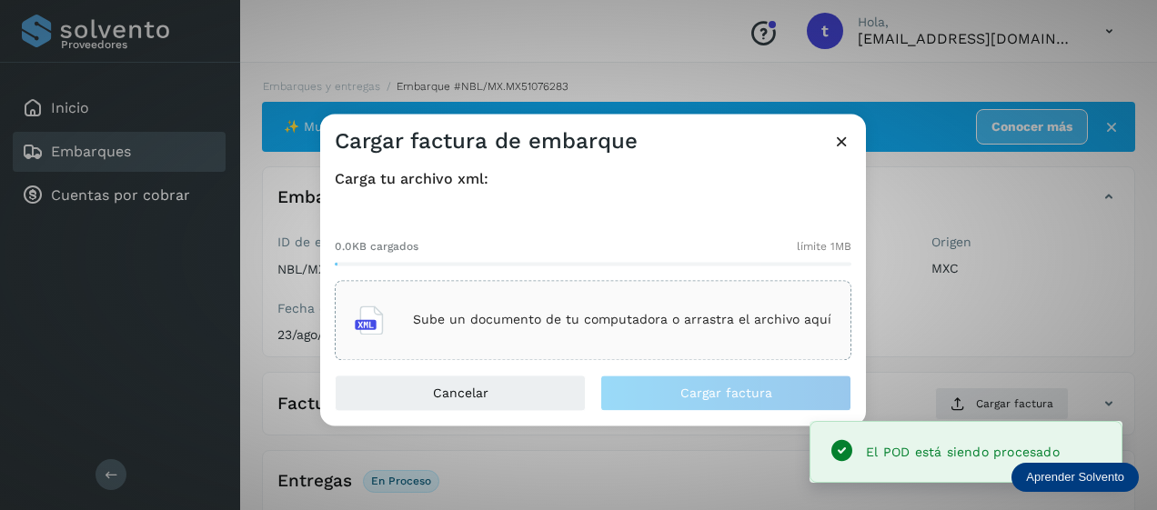
click at [641, 301] on div "Sube un documento de tu computadora o arrastra el archivo aquí" at bounding box center [593, 320] width 477 height 49
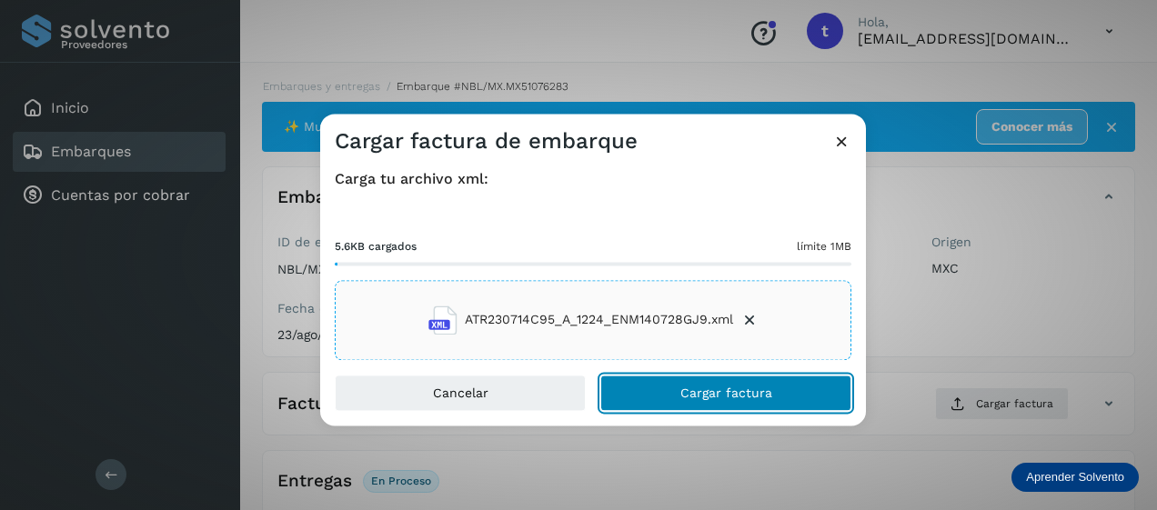
click at [746, 393] on span "Cargar factura" at bounding box center [726, 393] width 92 height 13
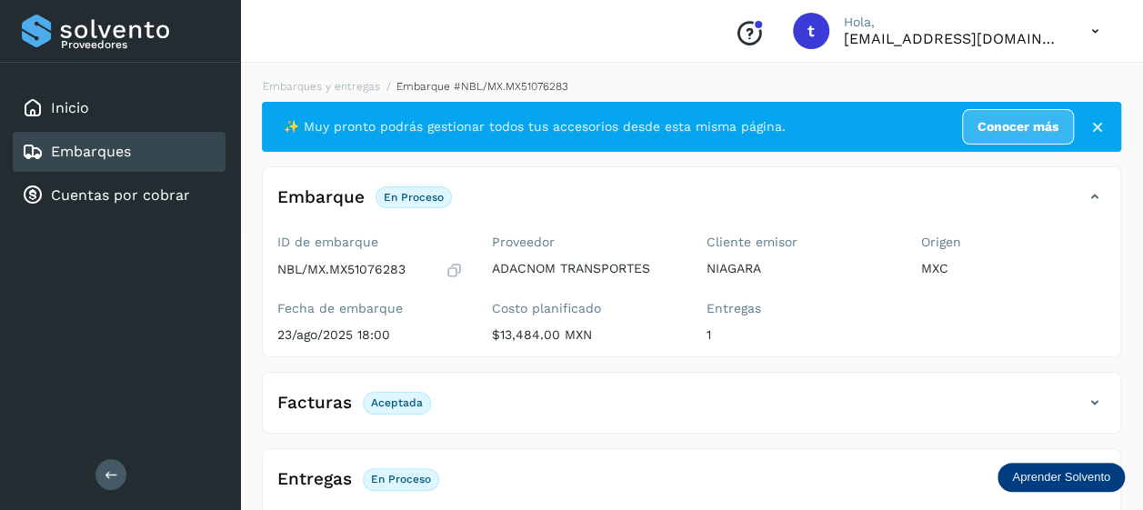
click at [149, 163] on div "Embarques" at bounding box center [119, 152] width 213 height 40
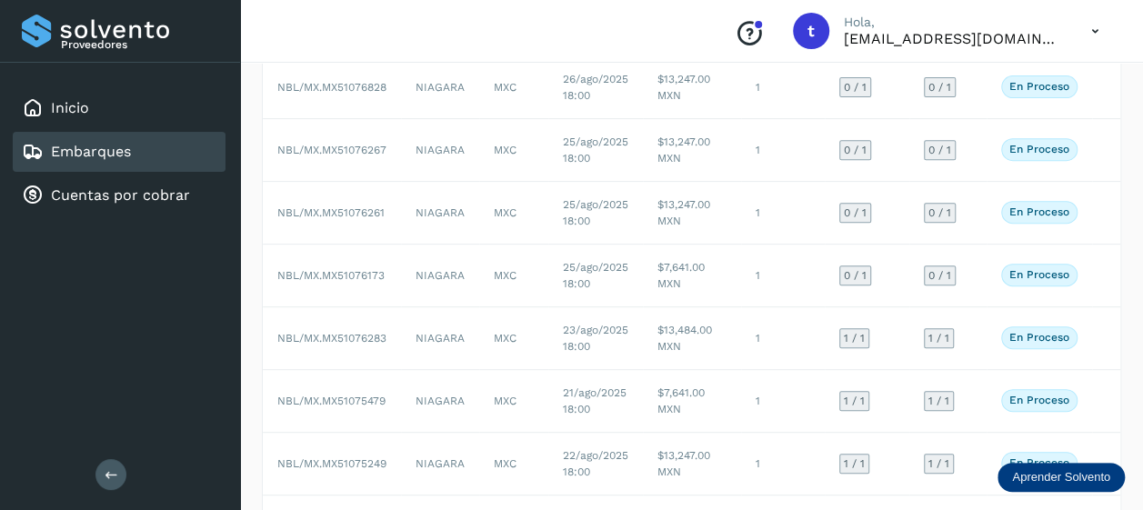
scroll to position [302, 0]
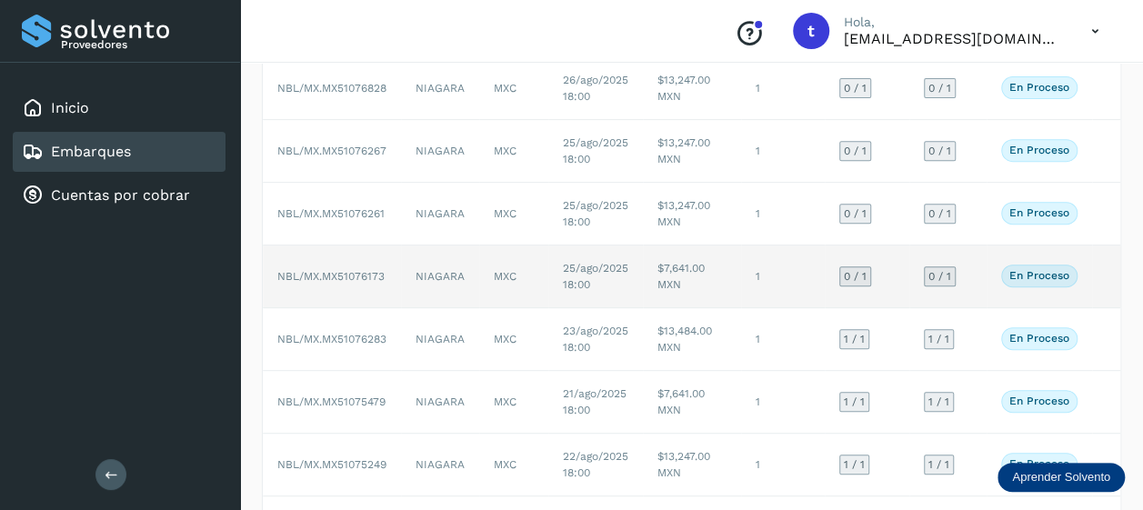
click at [1105, 271] on td at bounding box center [1106, 277] width 29 height 63
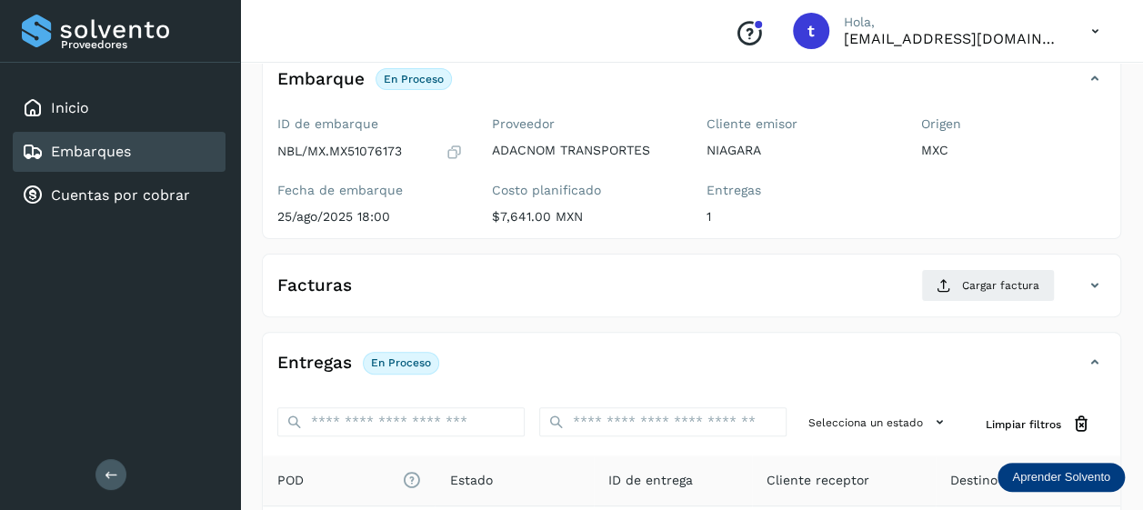
scroll to position [349, 0]
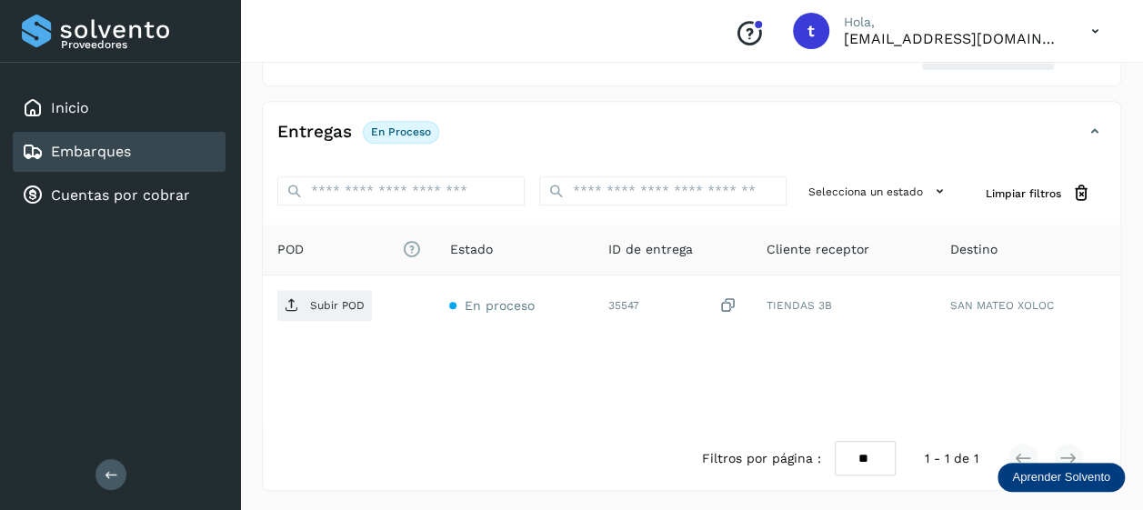
click at [322, 311] on span "Subir POD" at bounding box center [324, 305] width 95 height 29
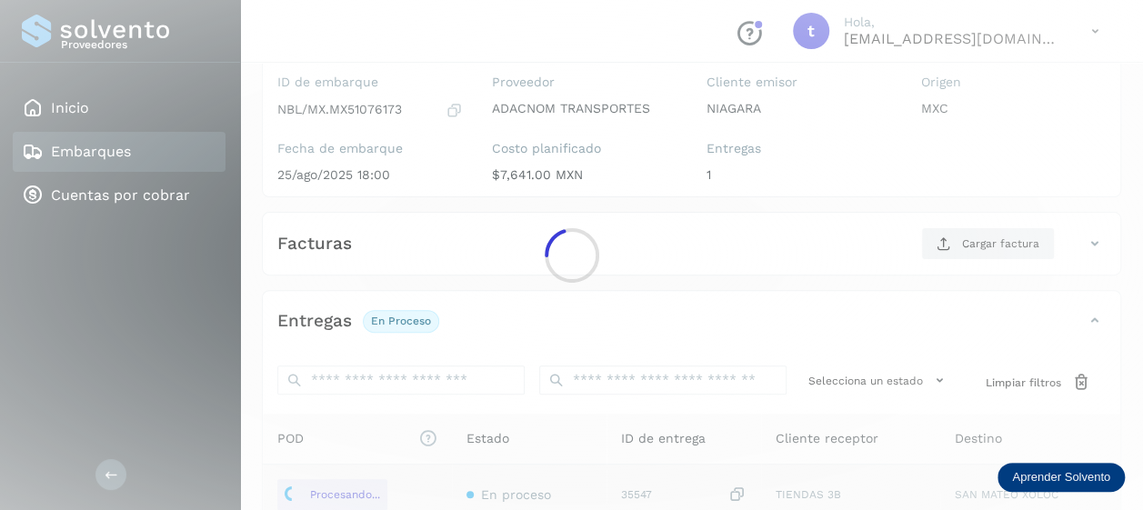
scroll to position [0, 0]
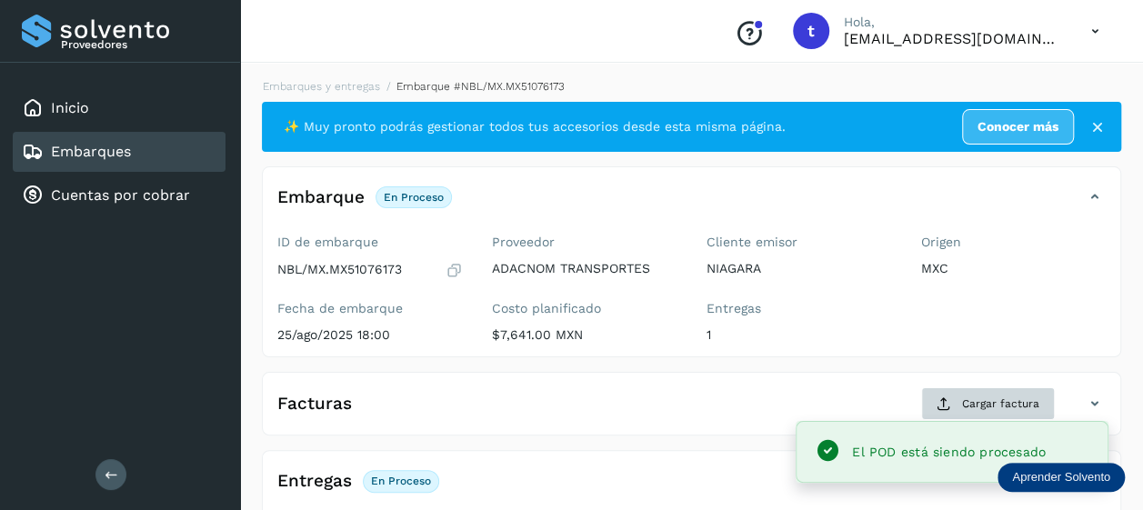
click at [1005, 406] on span "Cargar factura" at bounding box center [1000, 404] width 77 height 16
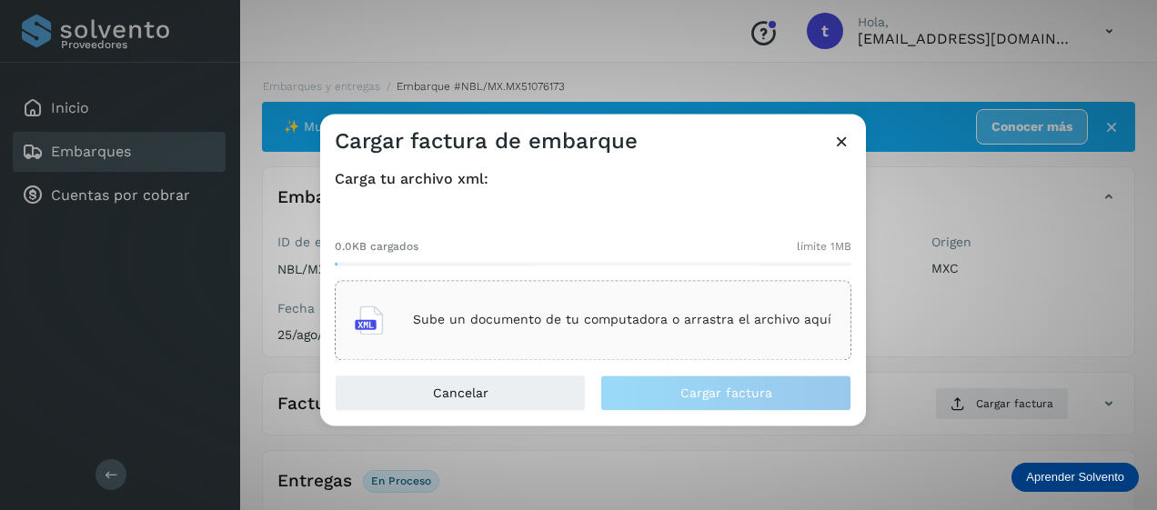
click at [663, 319] on p "Sube un documento de tu computadora o arrastra el archivo aquí" at bounding box center [622, 320] width 418 height 15
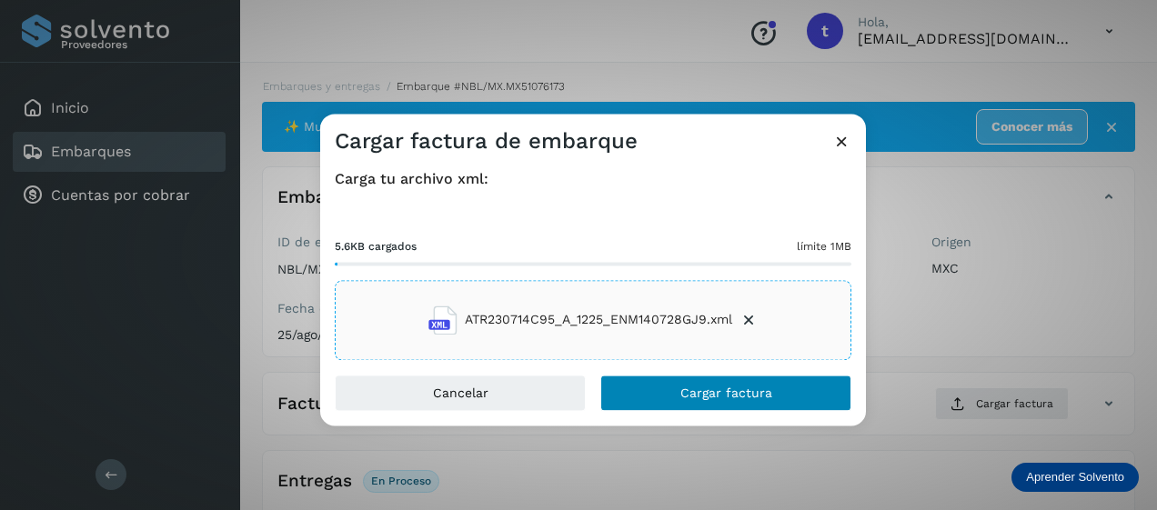
click at [748, 391] on span "Cargar factura" at bounding box center [726, 393] width 92 height 13
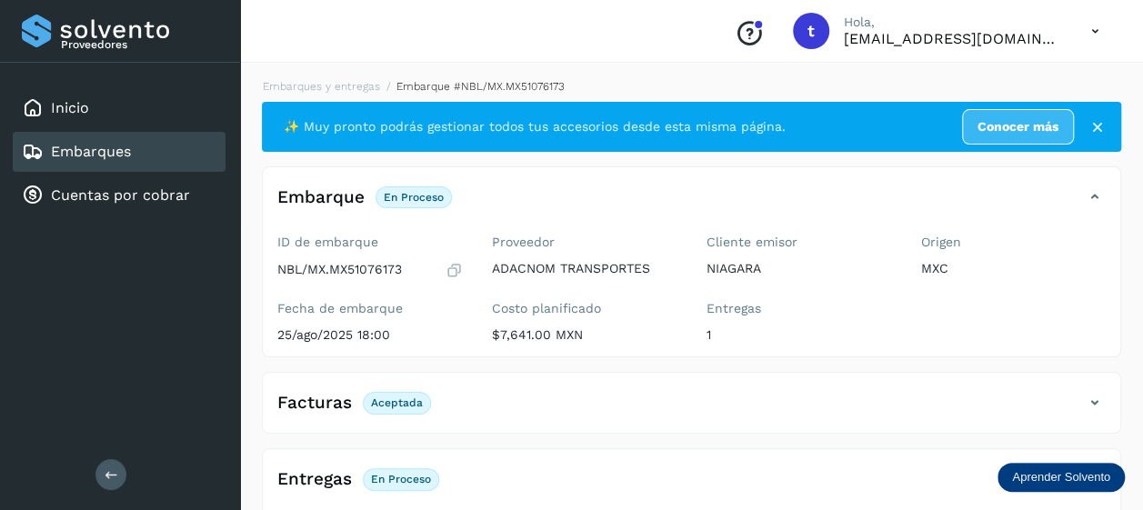
click at [131, 152] on div "Embarques" at bounding box center [119, 152] width 213 height 40
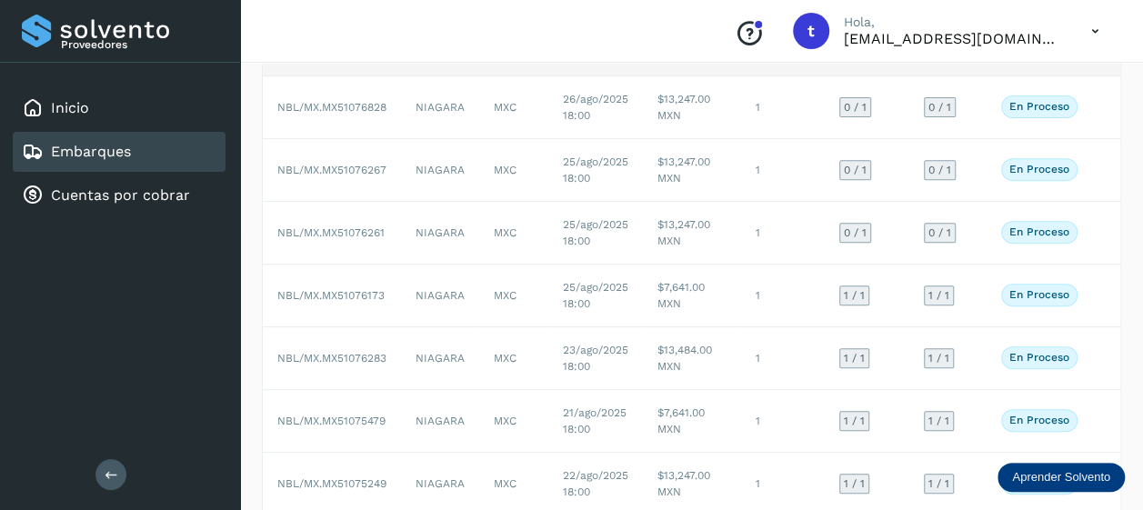
scroll to position [280, 0]
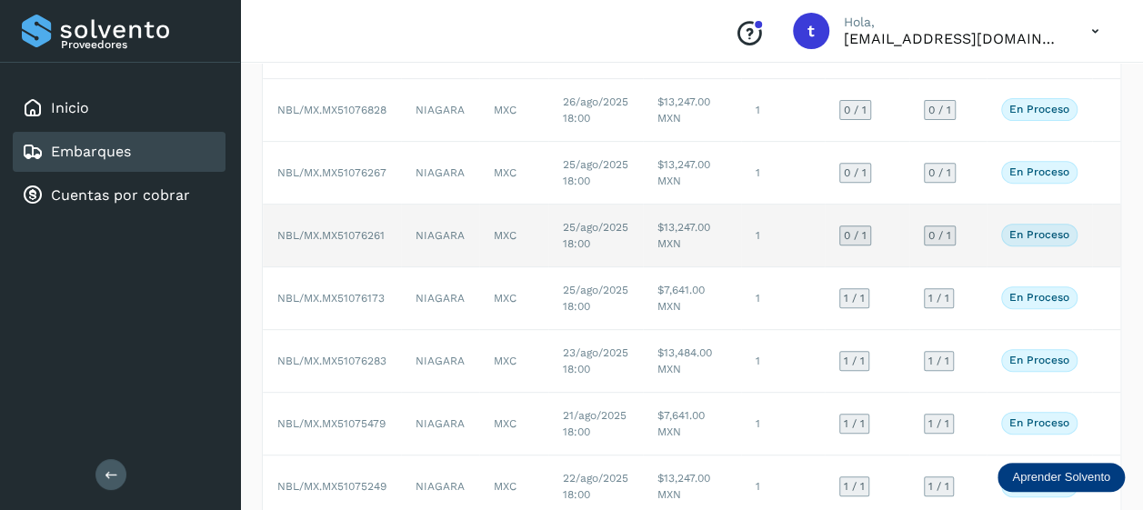
click at [1095, 241] on td at bounding box center [1106, 236] width 29 height 63
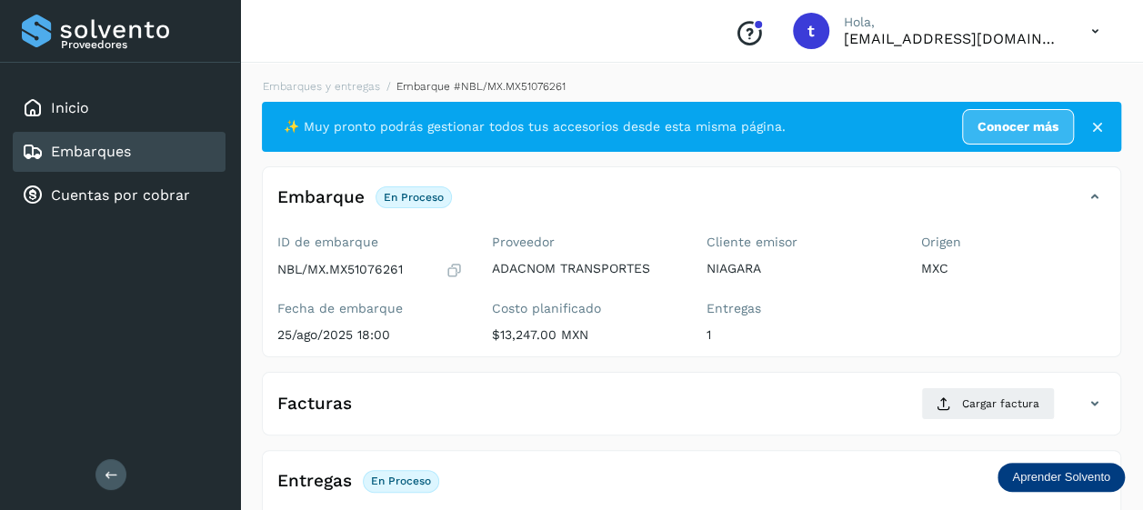
scroll to position [349, 0]
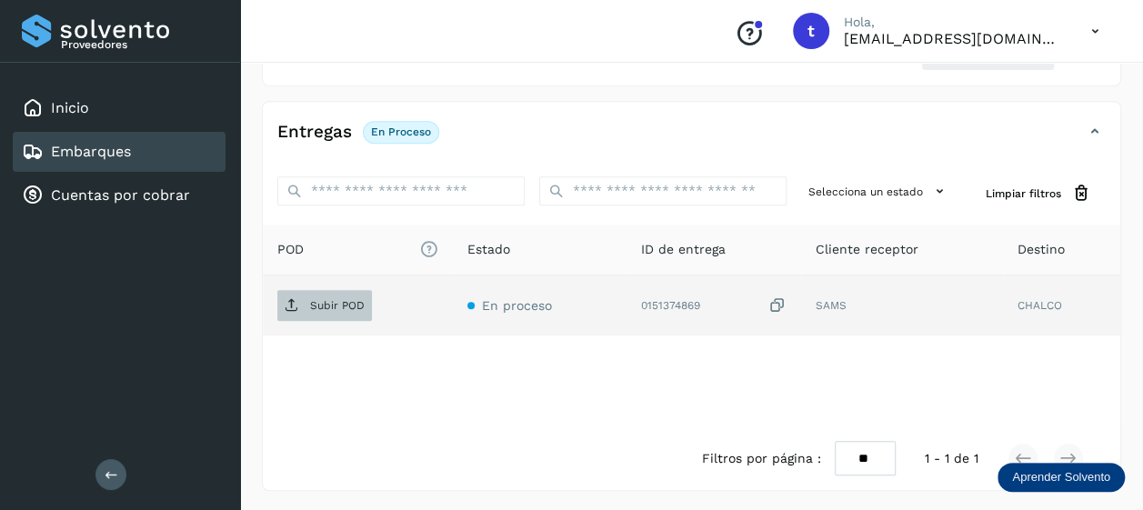
click at [328, 304] on p "Subir POD" at bounding box center [337, 305] width 55 height 13
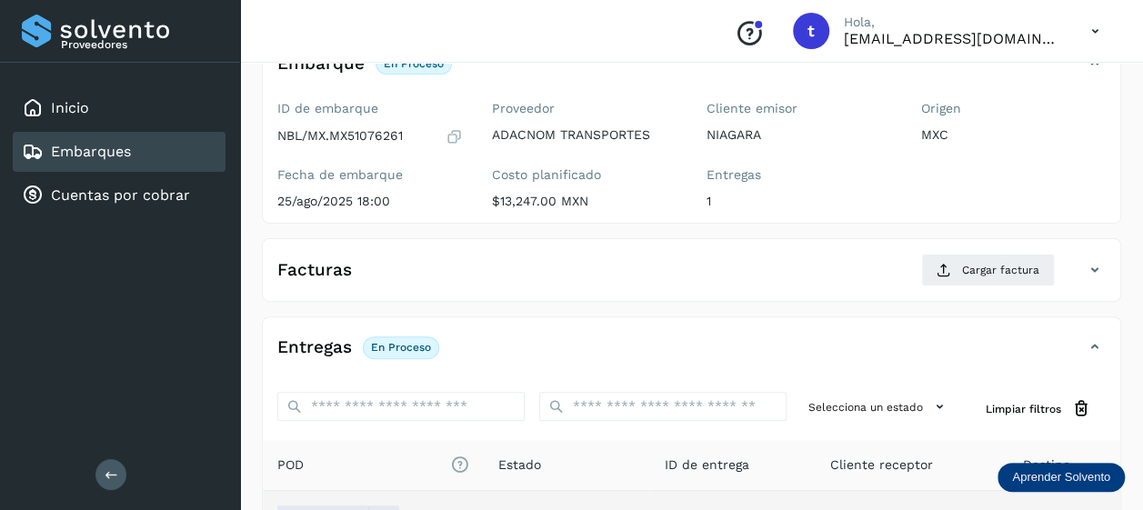
scroll to position [123, 0]
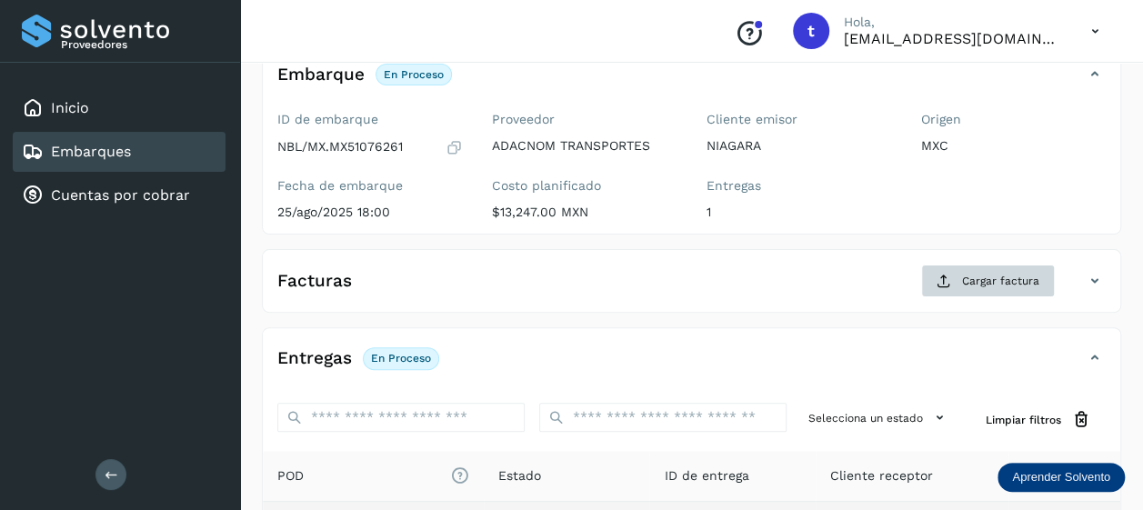
click at [1000, 275] on span "Cargar factura" at bounding box center [1000, 281] width 77 height 16
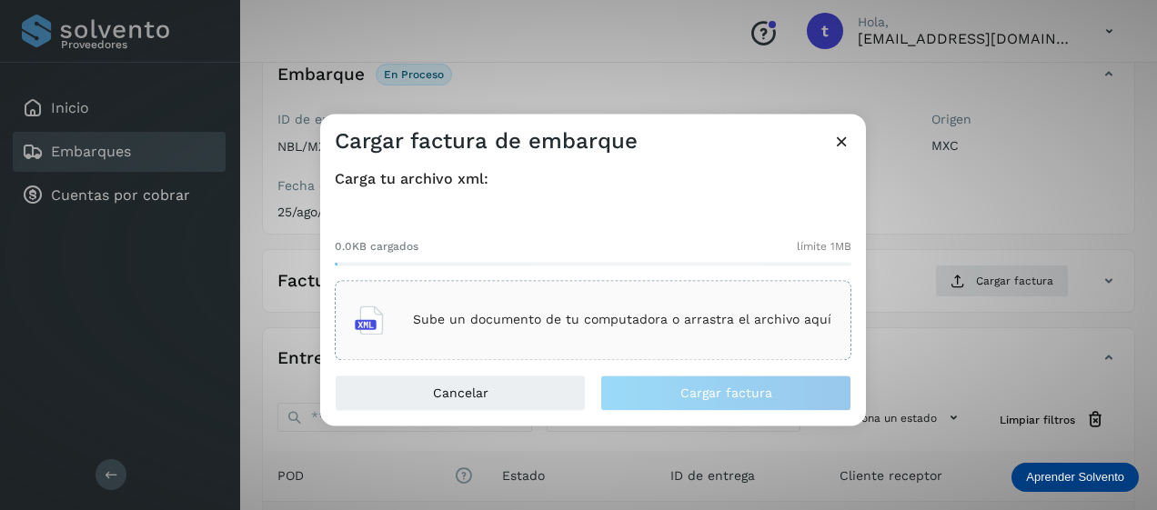
click at [660, 316] on p "Sube un documento de tu computadora o arrastra el archivo aquí" at bounding box center [622, 320] width 418 height 15
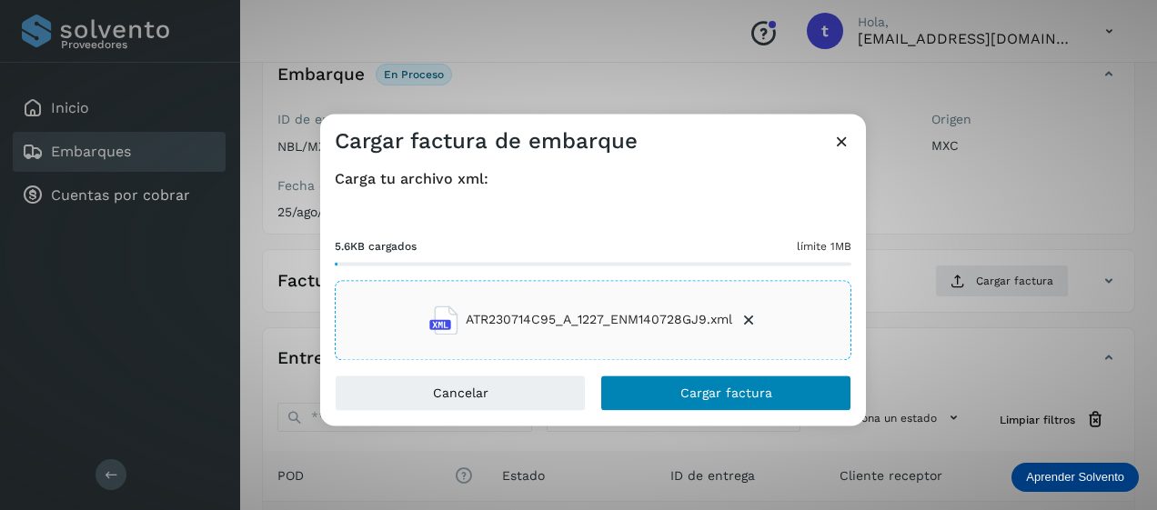
click at [720, 389] on span "Cargar factura" at bounding box center [726, 393] width 92 height 13
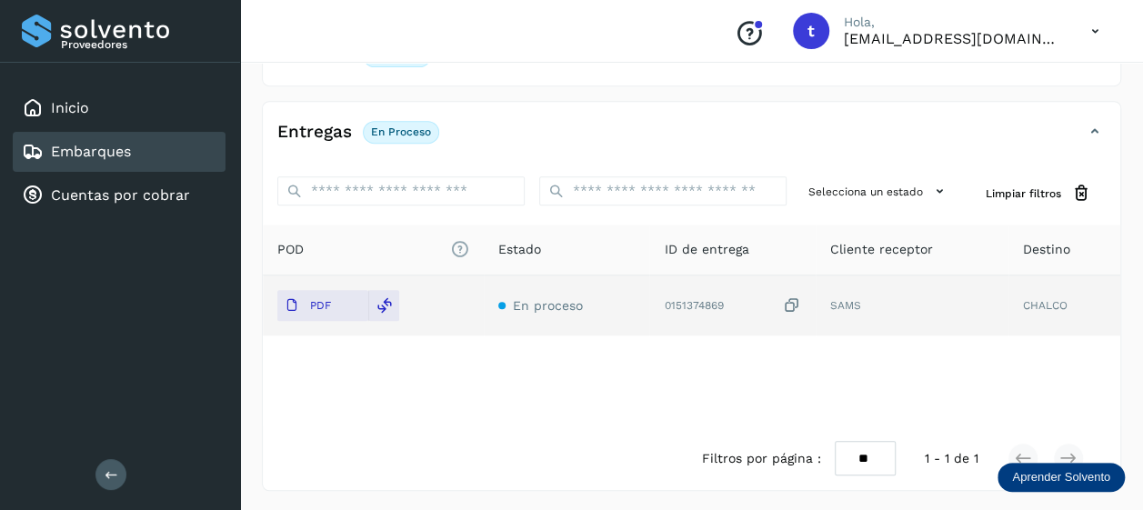
scroll to position [0, 0]
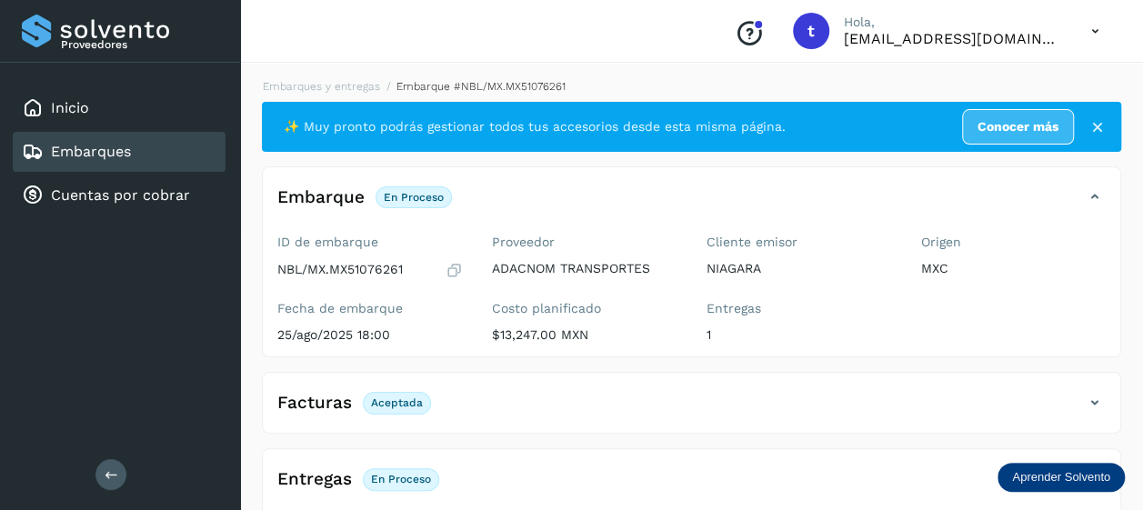
click at [126, 158] on link "Embarques" at bounding box center [91, 151] width 80 height 17
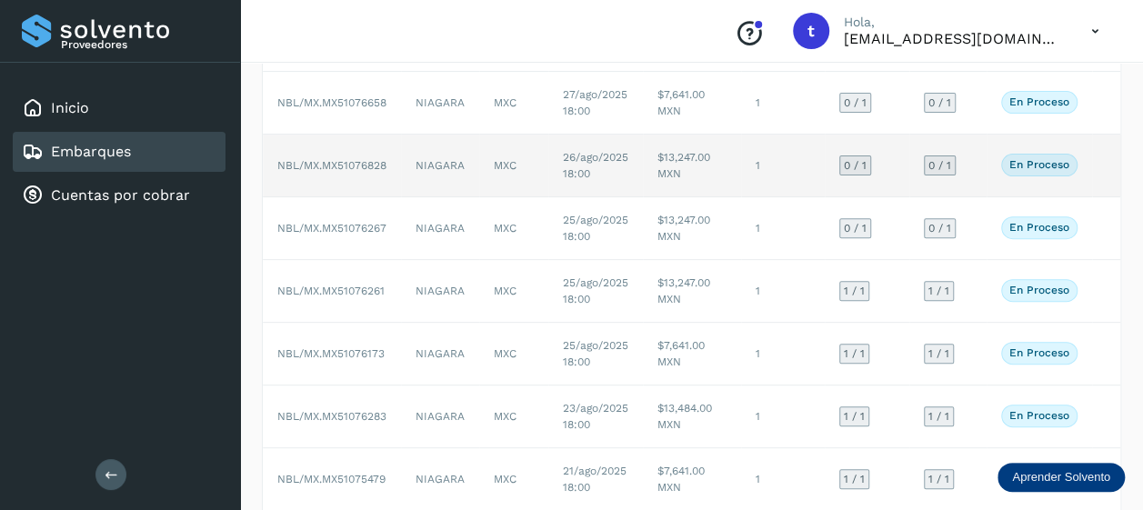
scroll to position [226, 0]
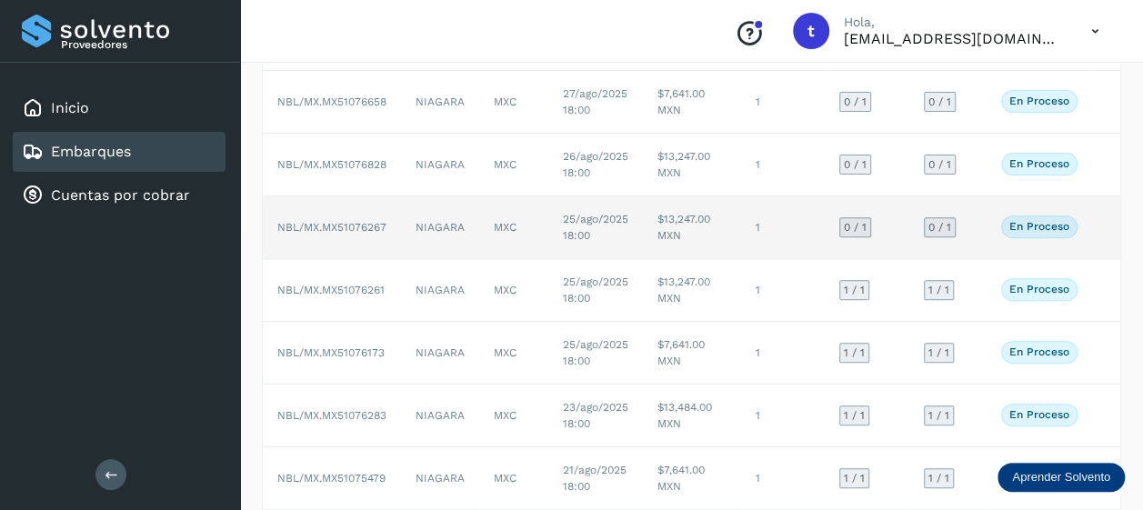
click at [1101, 231] on td at bounding box center [1106, 227] width 29 height 63
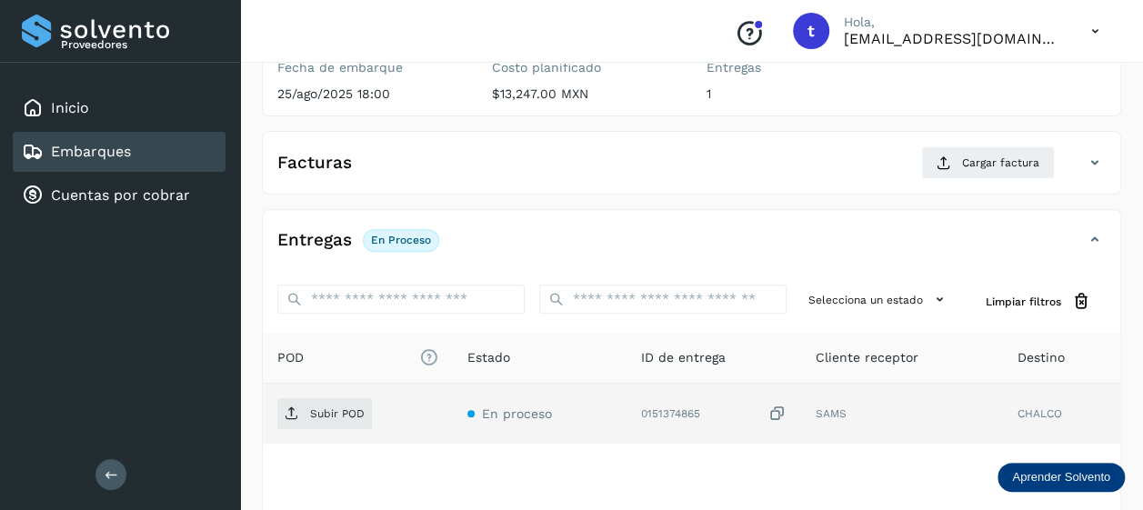
scroll to position [253, 0]
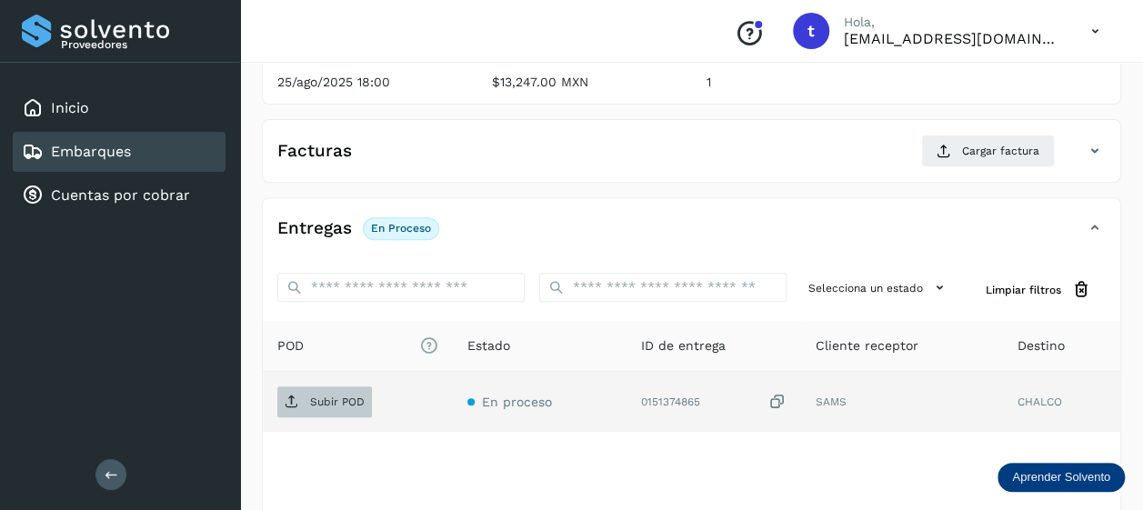
click at [348, 403] on p "Subir POD" at bounding box center [337, 402] width 55 height 13
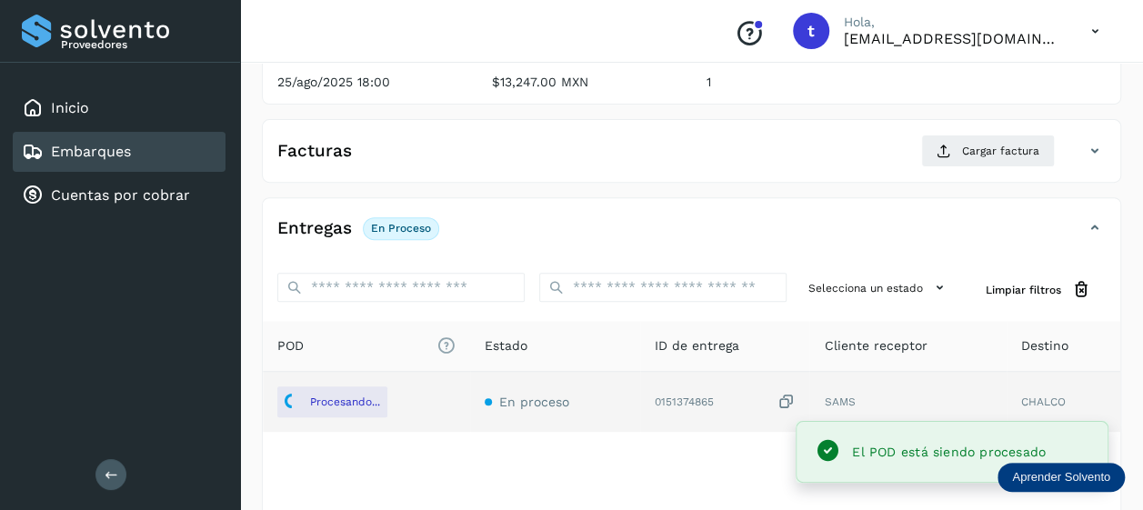
scroll to position [0, 0]
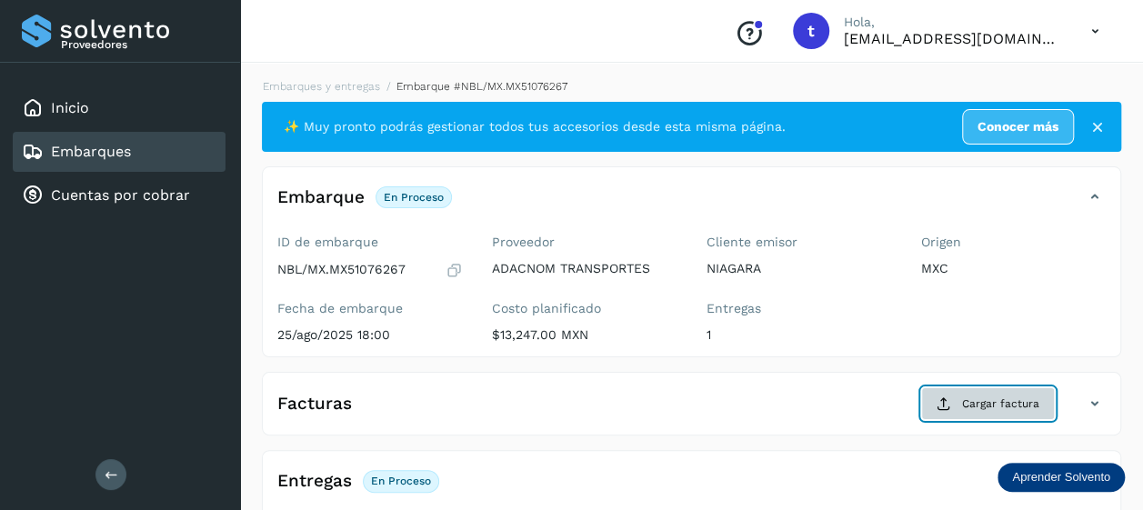
click at [969, 400] on span "Cargar factura" at bounding box center [1000, 404] width 77 height 16
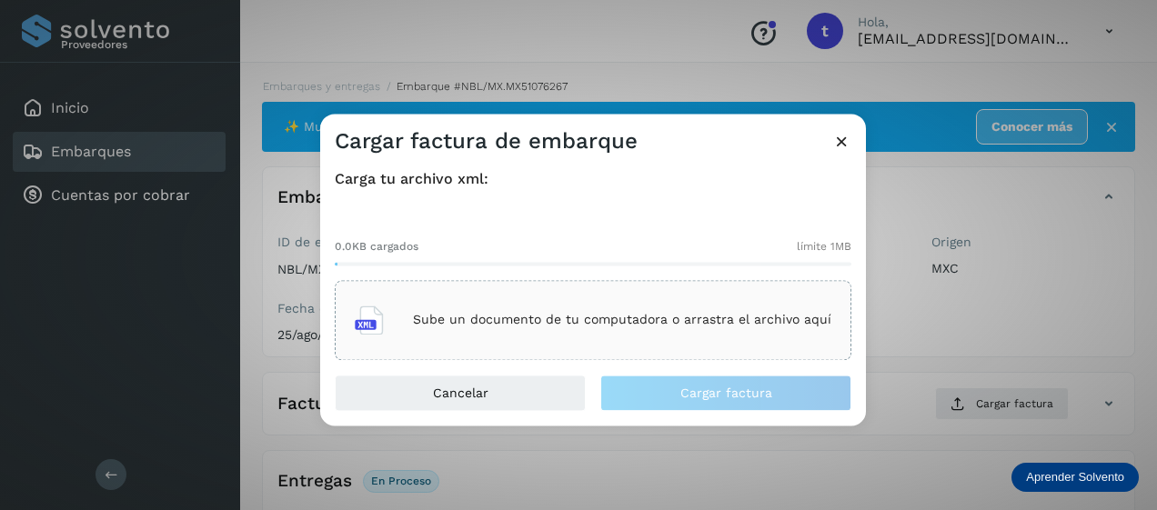
click at [653, 315] on p "Sube un documento de tu computadora o arrastra el archivo aquí" at bounding box center [622, 320] width 418 height 15
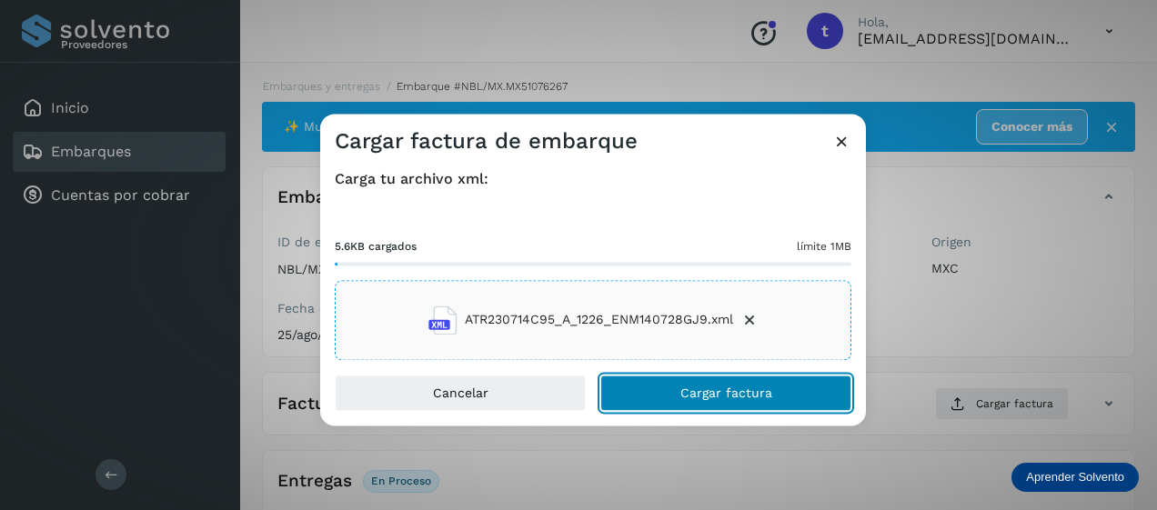
click at [741, 394] on span "Cargar factura" at bounding box center [726, 393] width 92 height 13
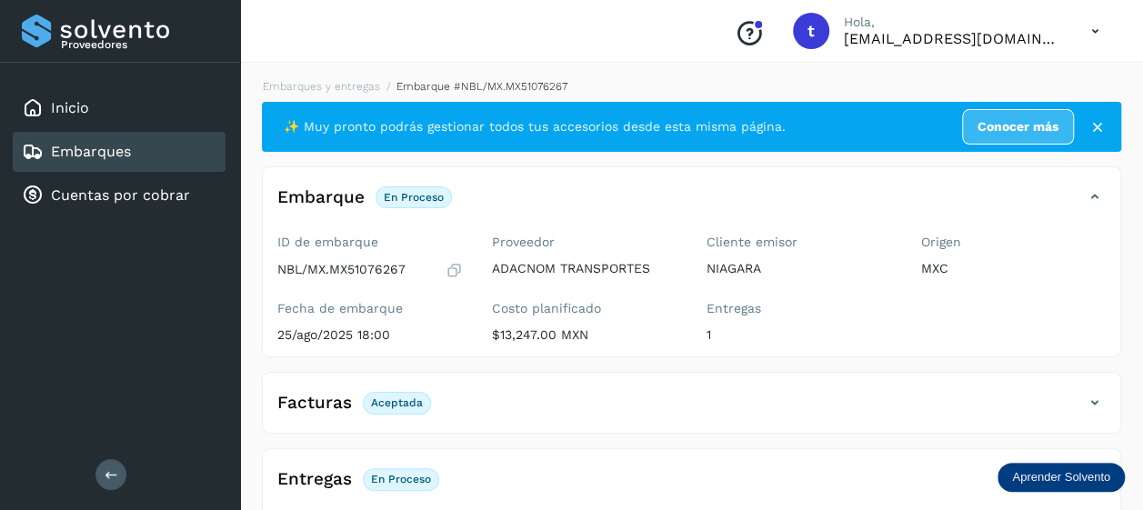
click at [84, 162] on div "Embarques" at bounding box center [119, 152] width 213 height 40
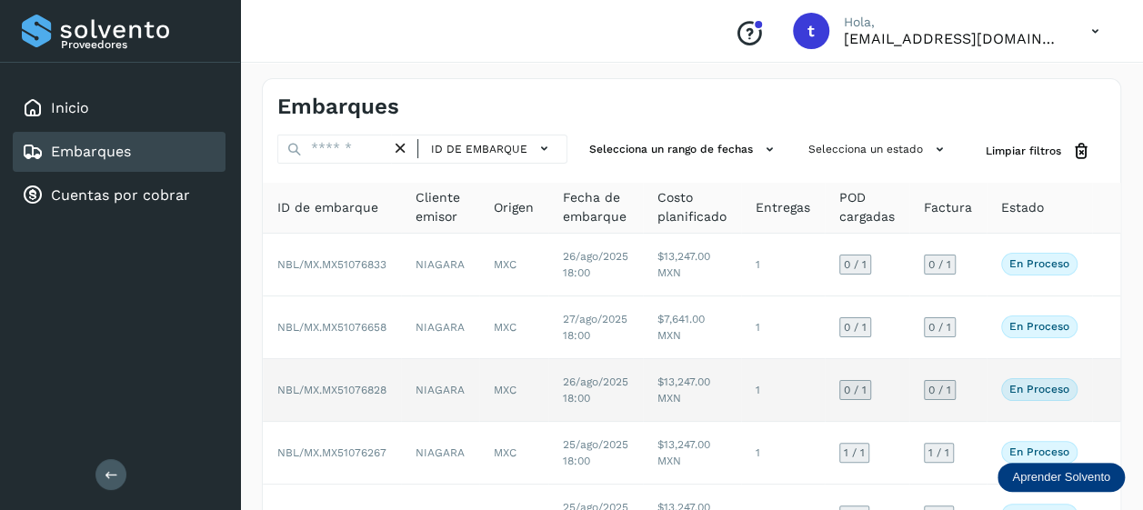
click at [1092, 395] on td at bounding box center [1106, 390] width 29 height 63
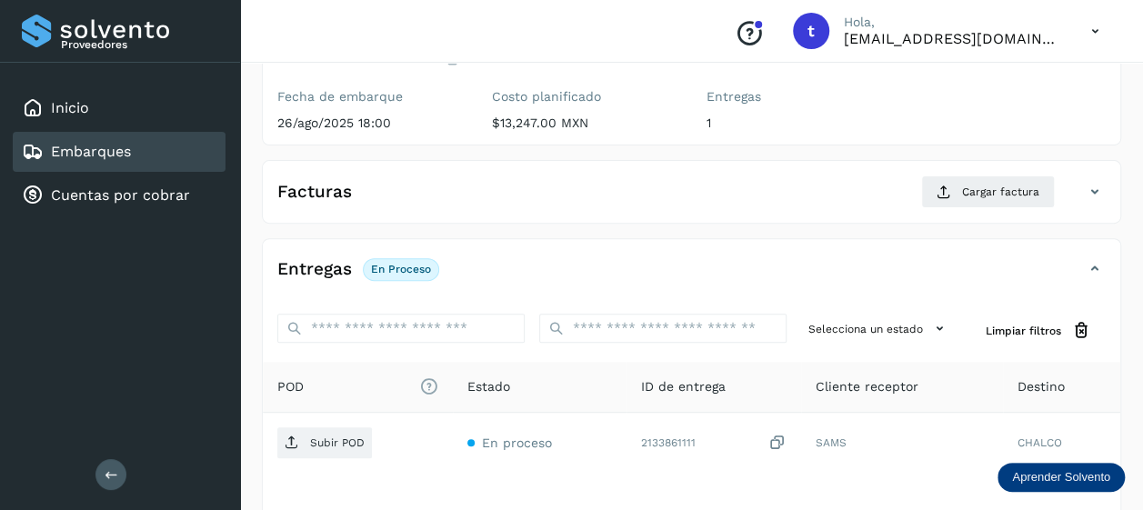
scroll to position [349, 0]
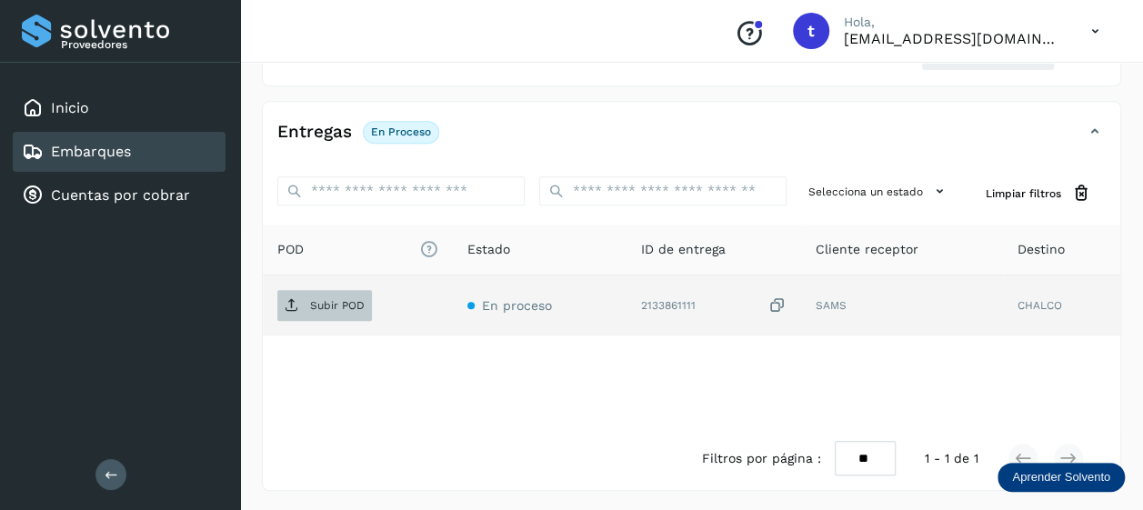
click at [310, 305] on p "Subir POD" at bounding box center [337, 305] width 55 height 13
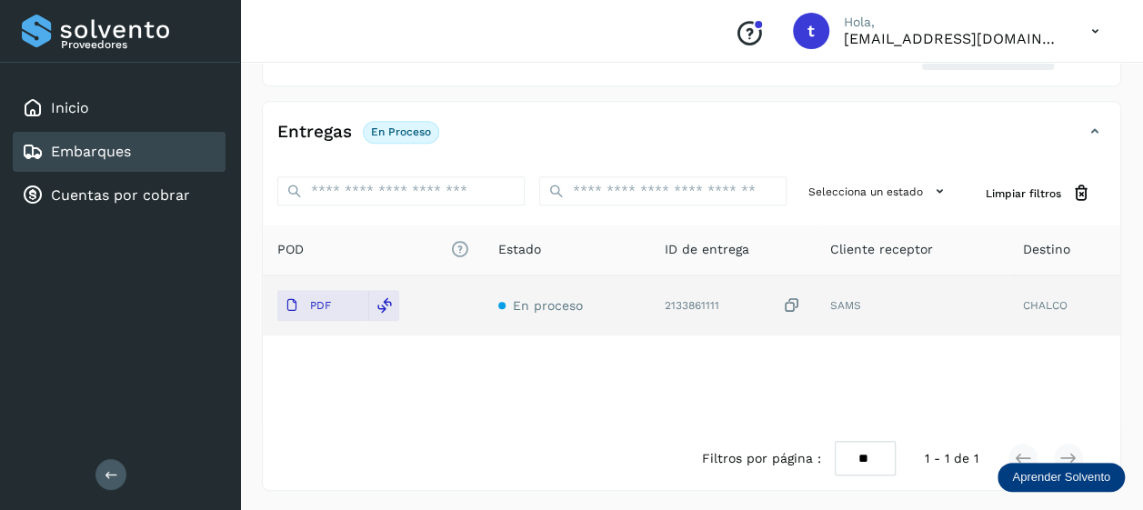
scroll to position [0, 0]
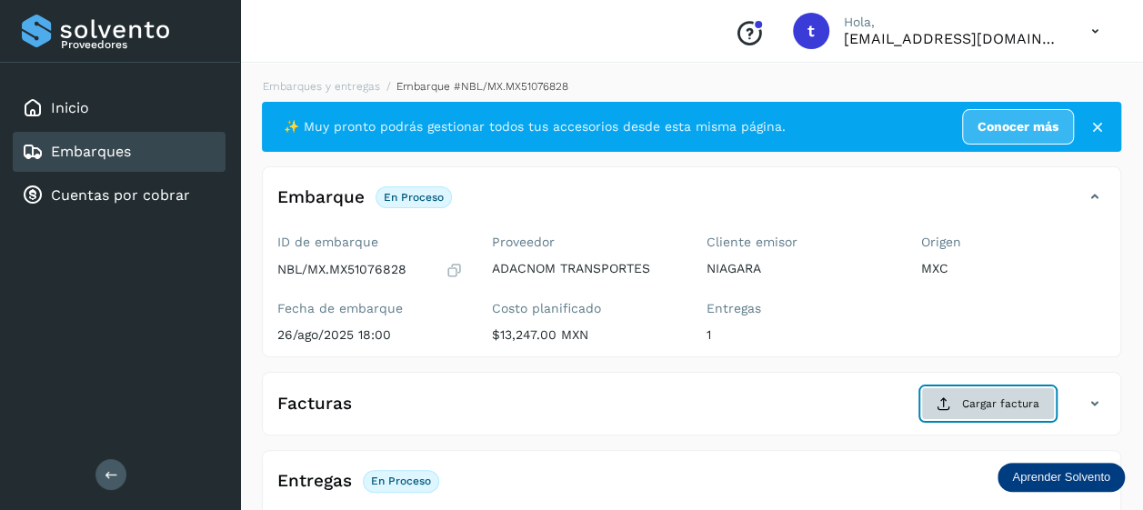
click at [973, 393] on button "Cargar factura" at bounding box center [988, 403] width 134 height 33
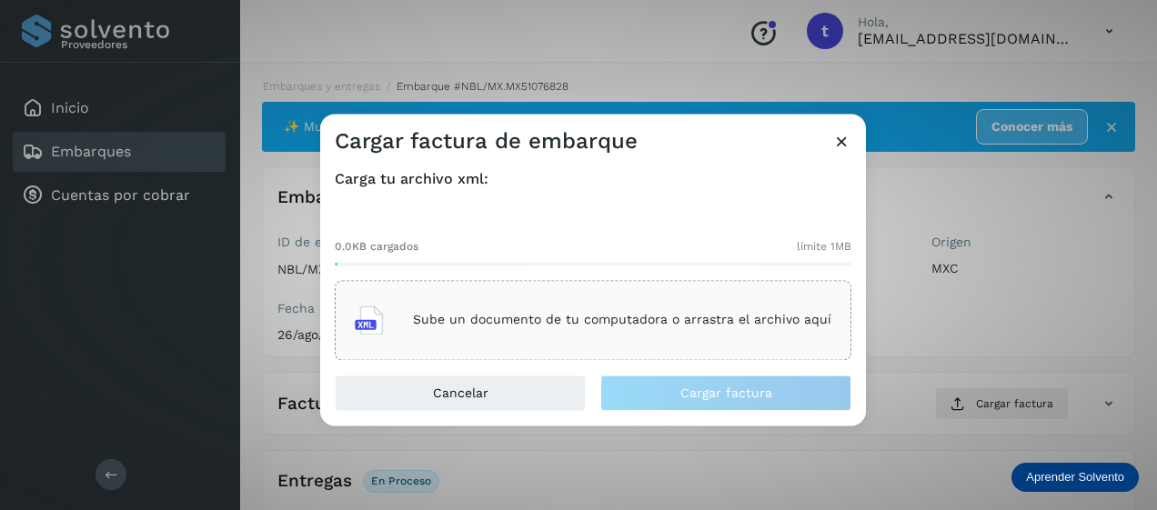
click at [639, 331] on div "Sube un documento de tu computadora o arrastra el archivo aquí" at bounding box center [593, 320] width 477 height 49
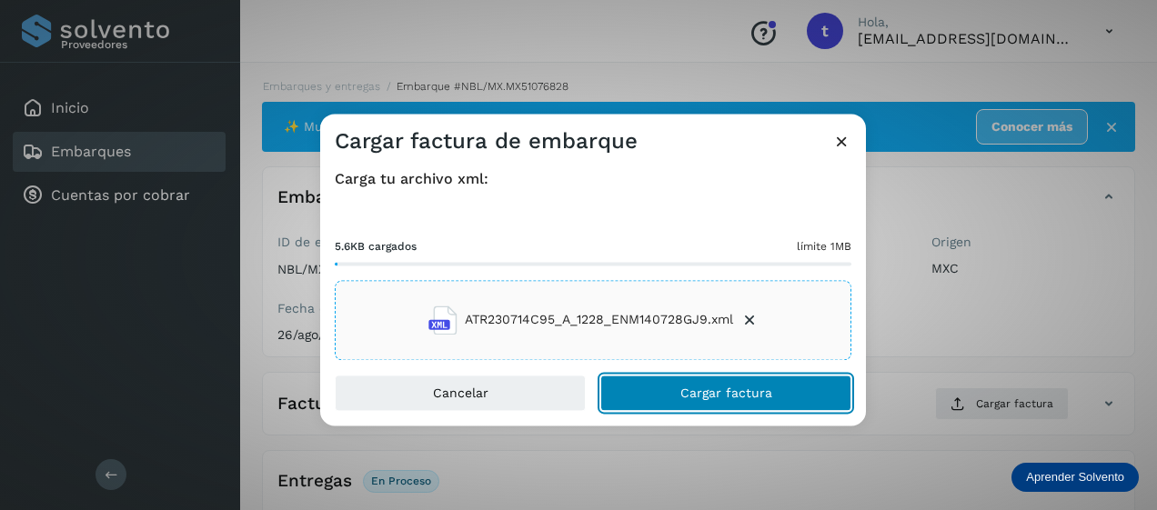
click at [661, 394] on button "Cargar factura" at bounding box center [725, 393] width 251 height 36
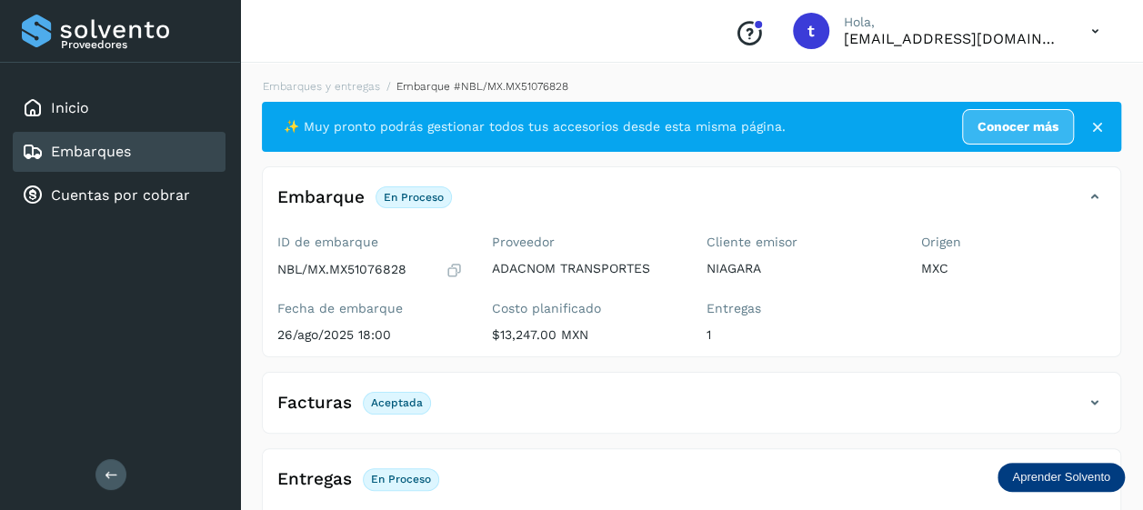
click at [138, 161] on div "Embarques" at bounding box center [119, 152] width 213 height 40
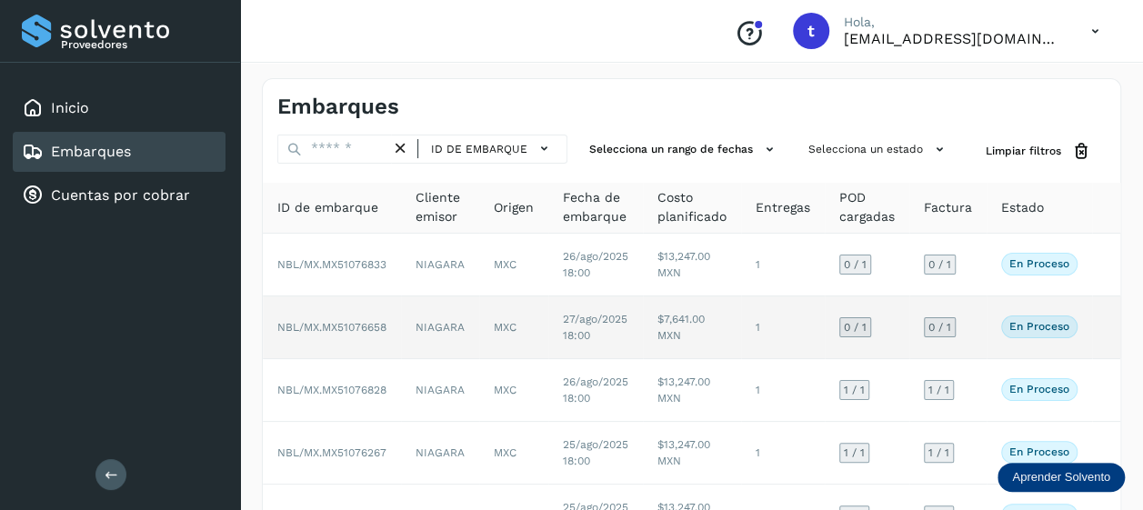
click at [1099, 335] on td at bounding box center [1106, 327] width 29 height 63
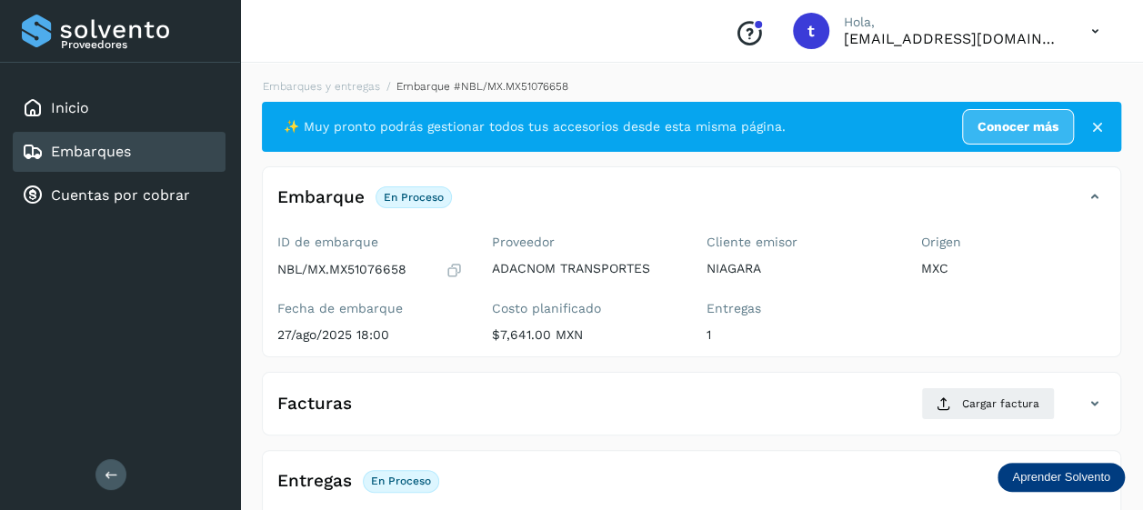
click at [98, 149] on link "Embarques" at bounding box center [91, 151] width 80 height 17
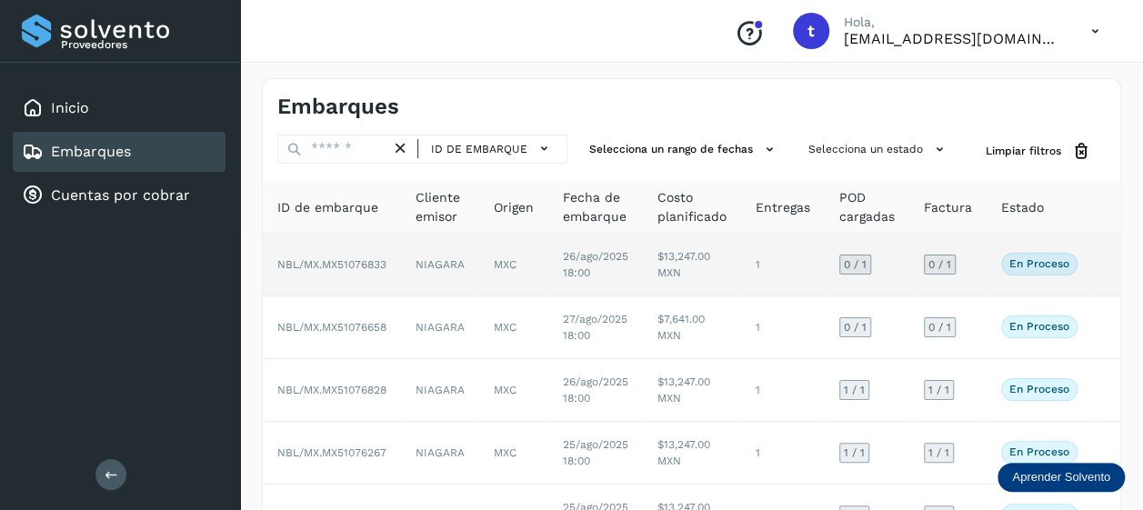
click at [1097, 264] on td at bounding box center [1106, 265] width 29 height 63
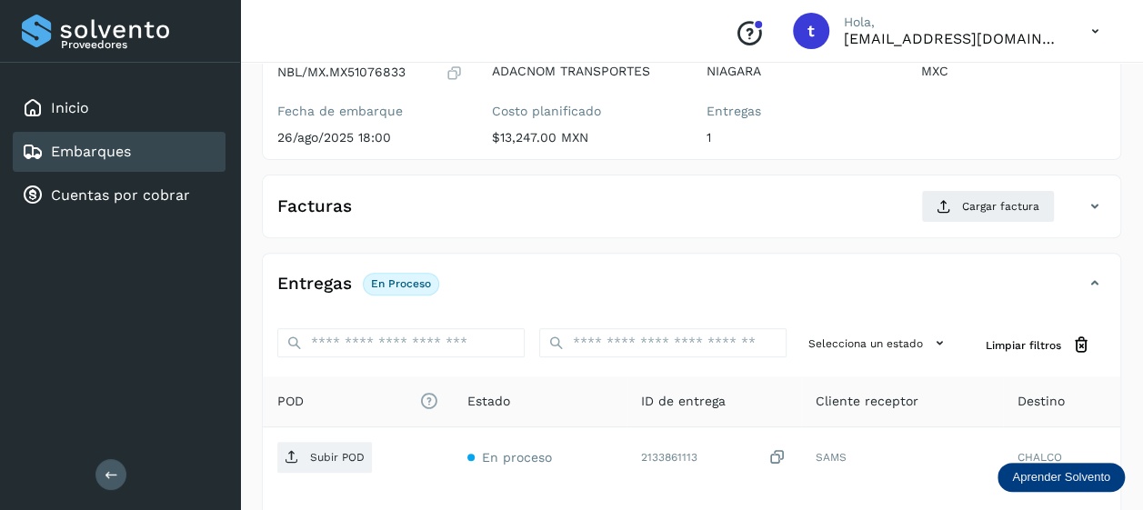
scroll to position [349, 0]
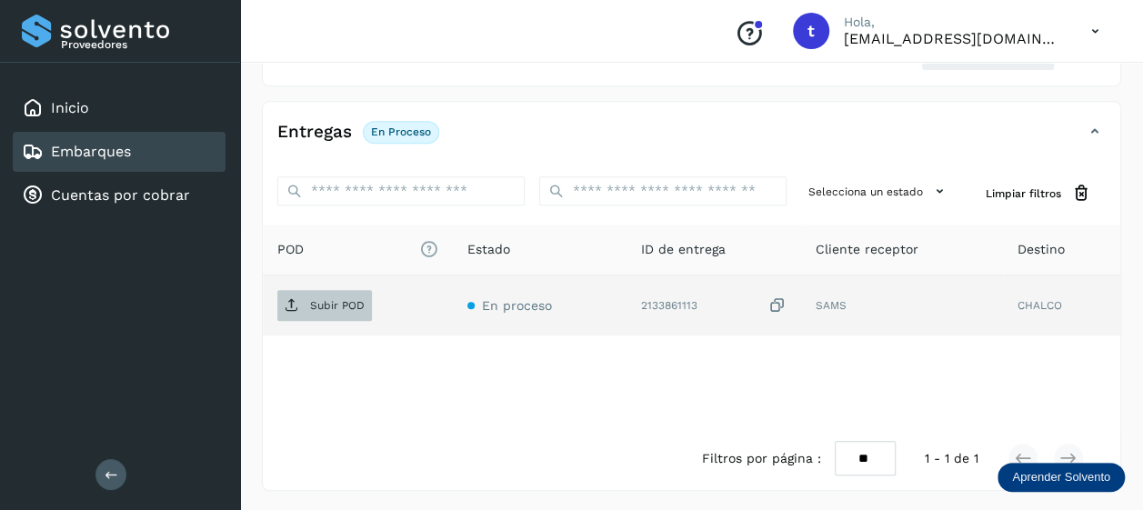
click at [333, 302] on p "Subir POD" at bounding box center [337, 305] width 55 height 13
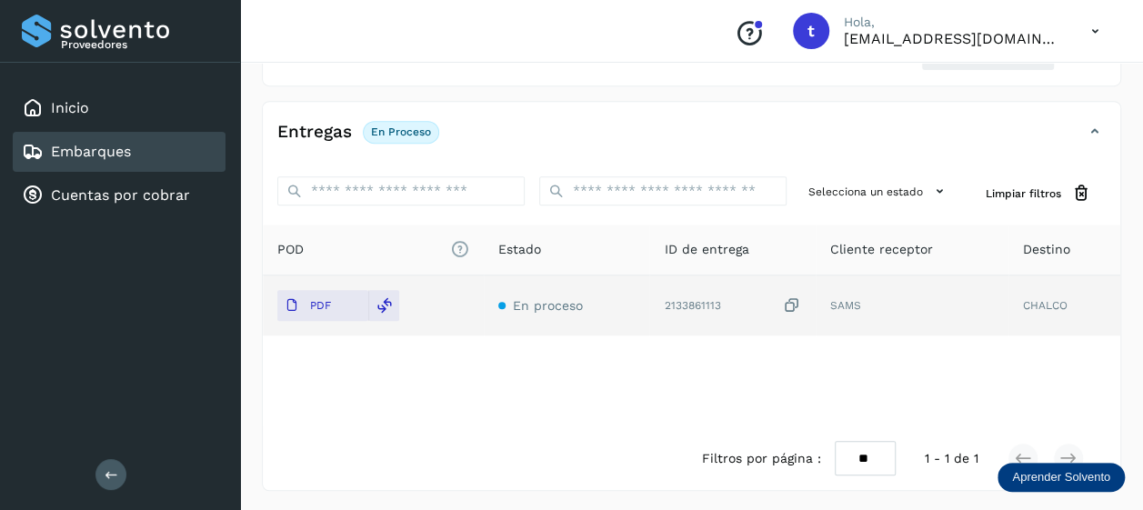
scroll to position [0, 0]
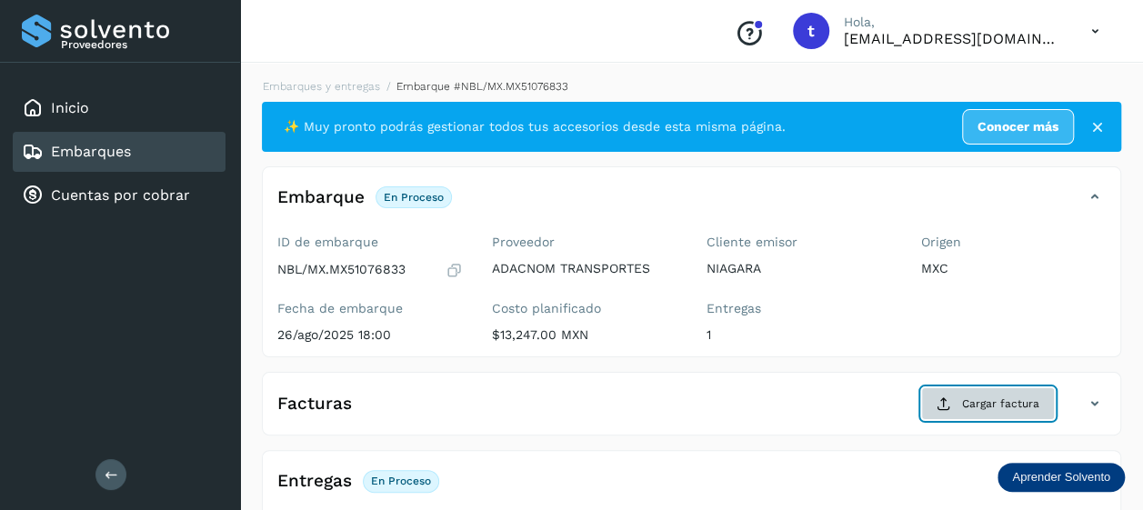
click at [974, 407] on span "Cargar factura" at bounding box center [1000, 404] width 77 height 16
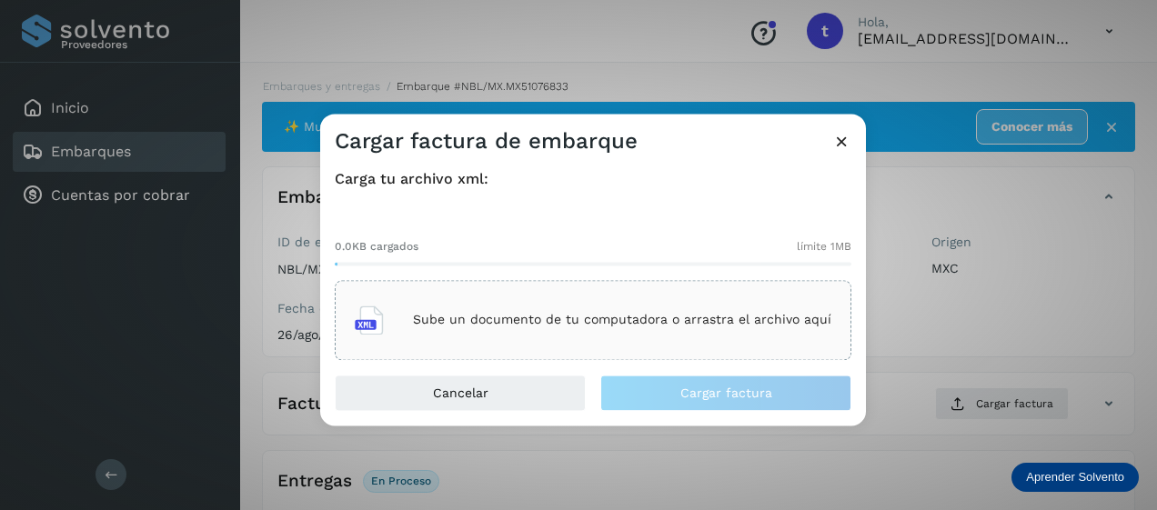
click at [624, 322] on p "Sube un documento de tu computadora o arrastra el archivo aquí" at bounding box center [622, 320] width 418 height 15
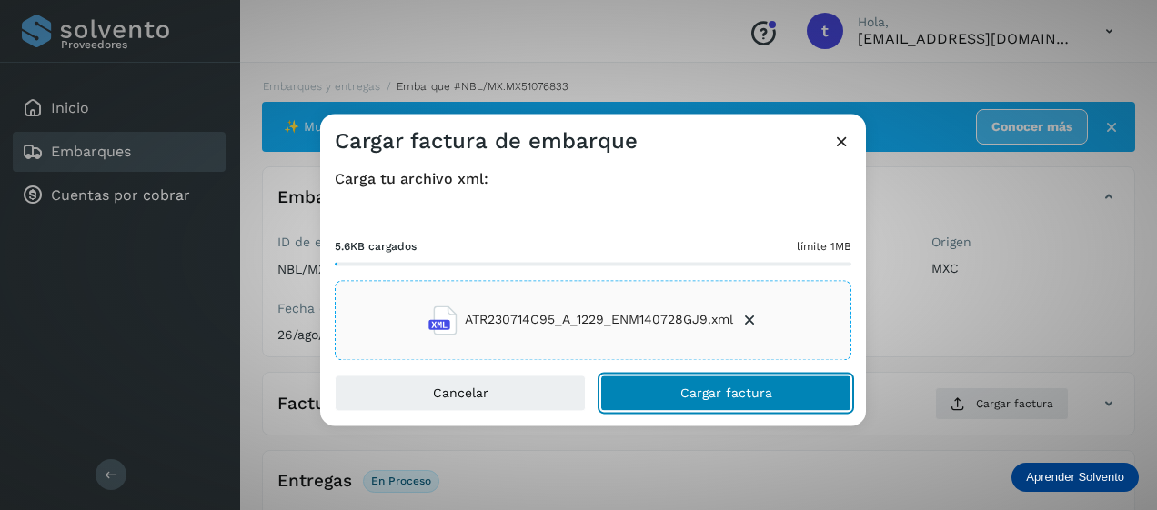
click at [711, 397] on span "Cargar factura" at bounding box center [726, 393] width 92 height 13
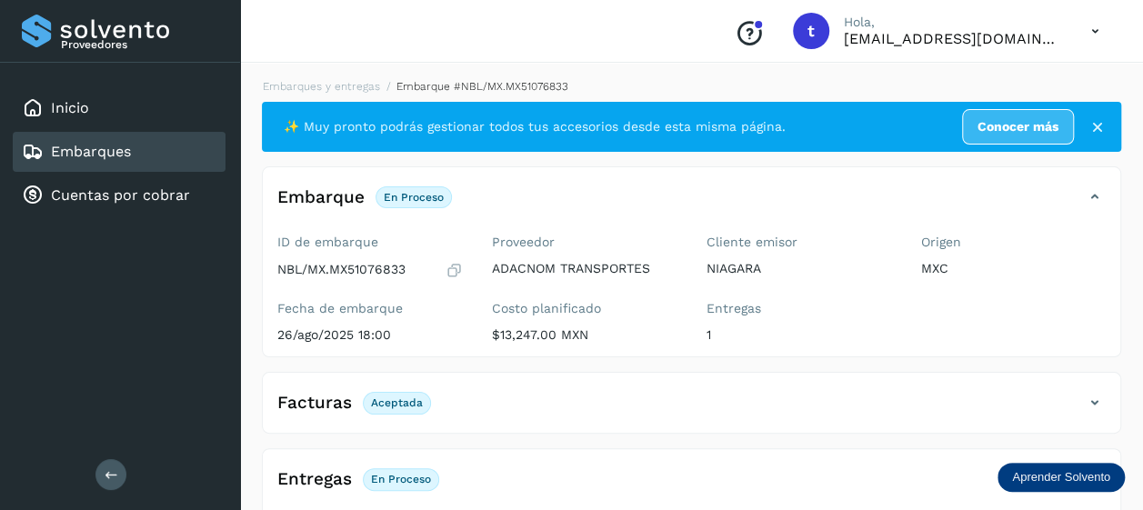
click at [89, 161] on div "Embarques" at bounding box center [76, 152] width 109 height 22
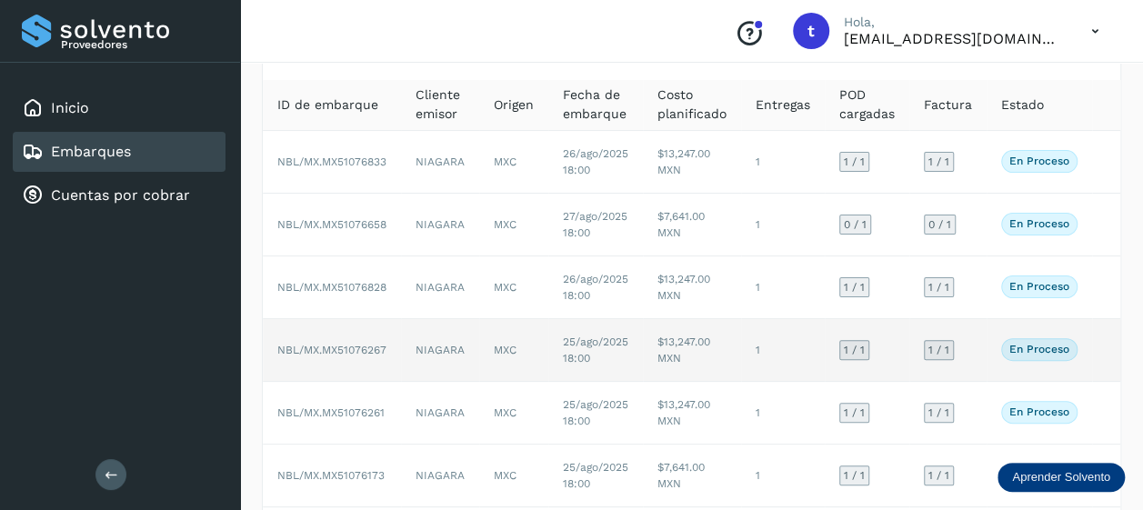
scroll to position [104, 0]
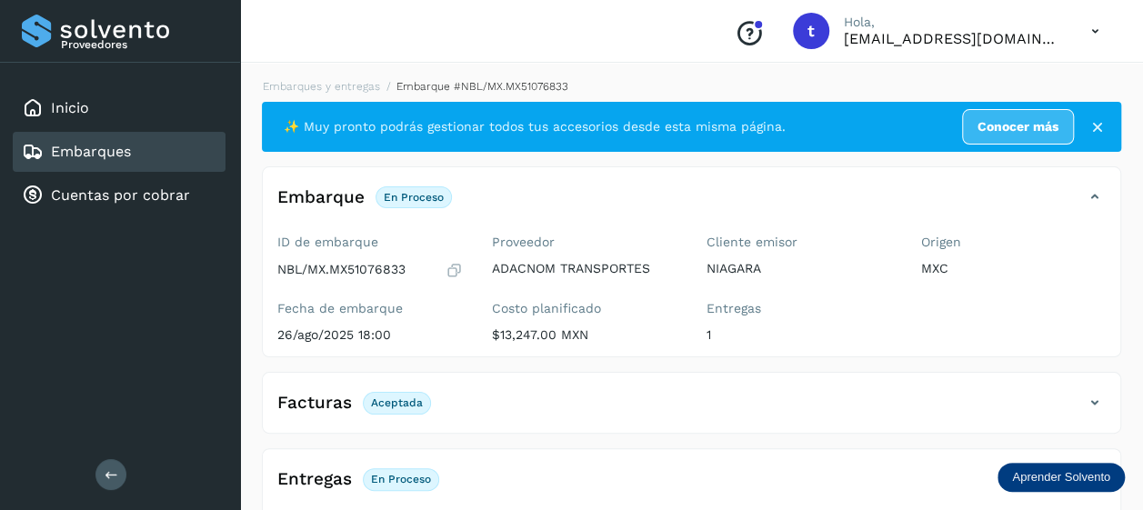
click at [116, 159] on link "Embarques" at bounding box center [91, 151] width 80 height 17
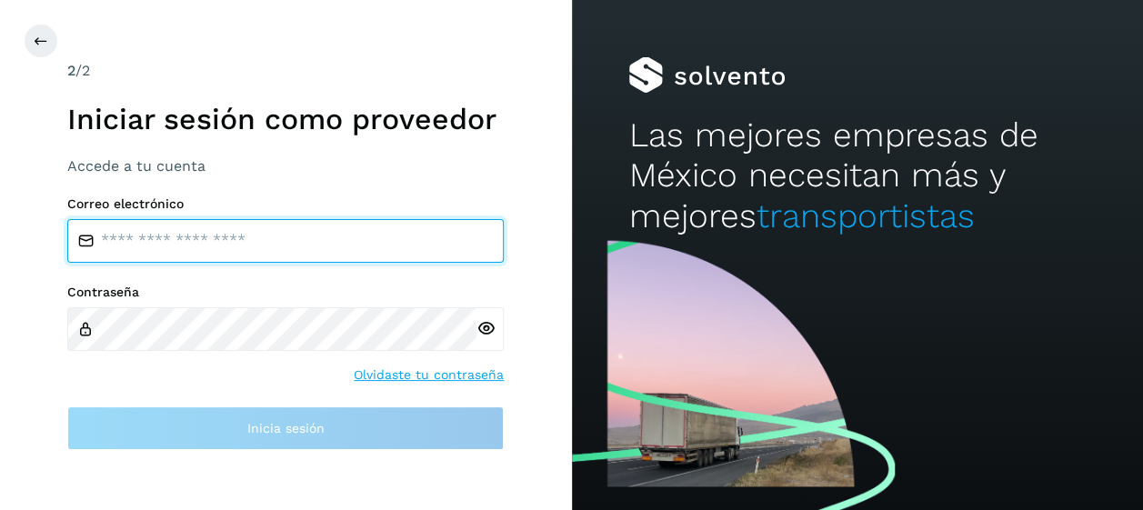
type input "**********"
